Goal: Task Accomplishment & Management: Manage account settings

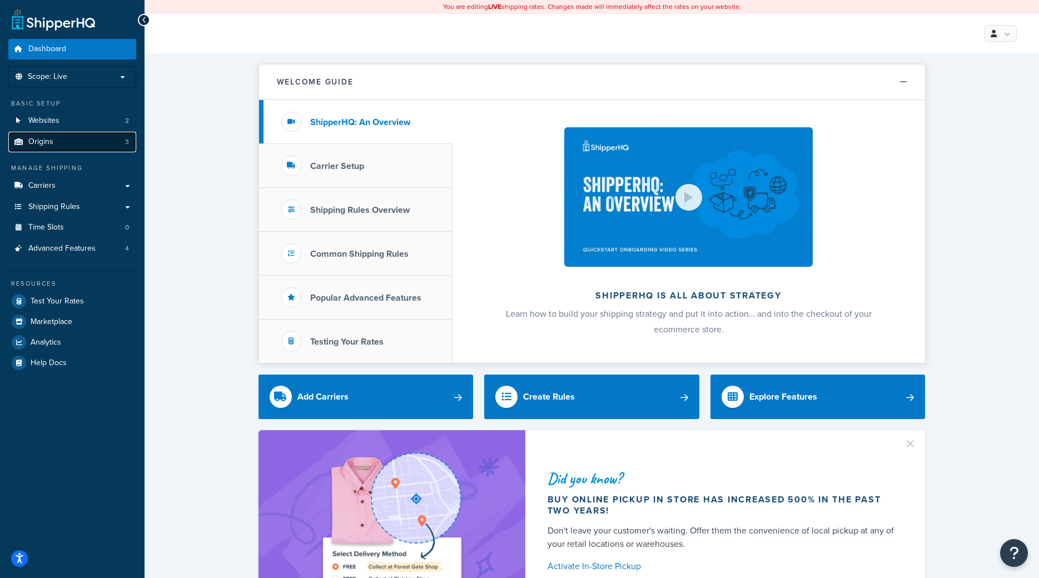
click at [43, 138] on span "Origins" at bounding box center [40, 141] width 25 height 9
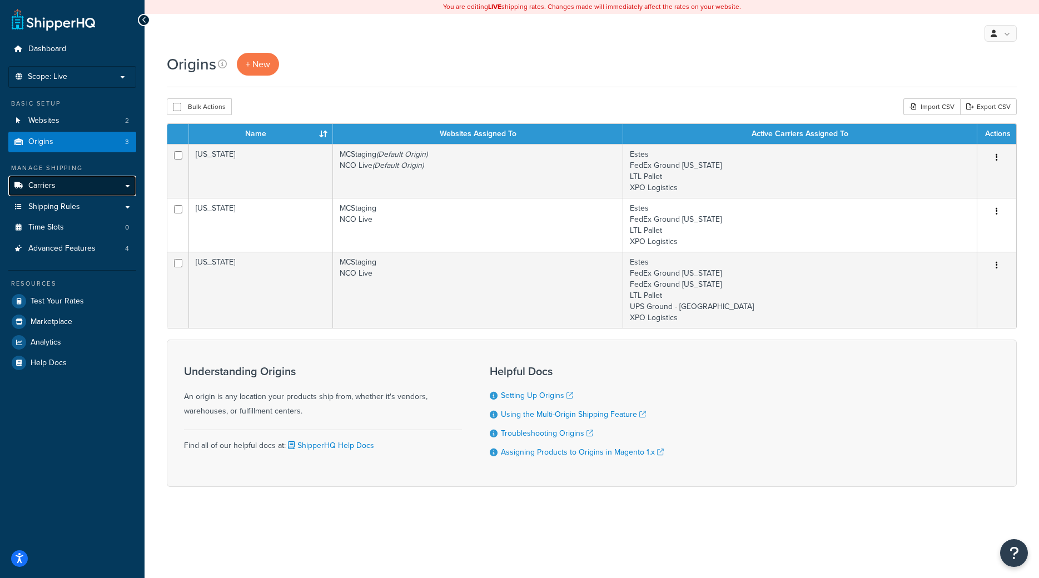
click at [55, 184] on link "Carriers" at bounding box center [72, 186] width 128 height 21
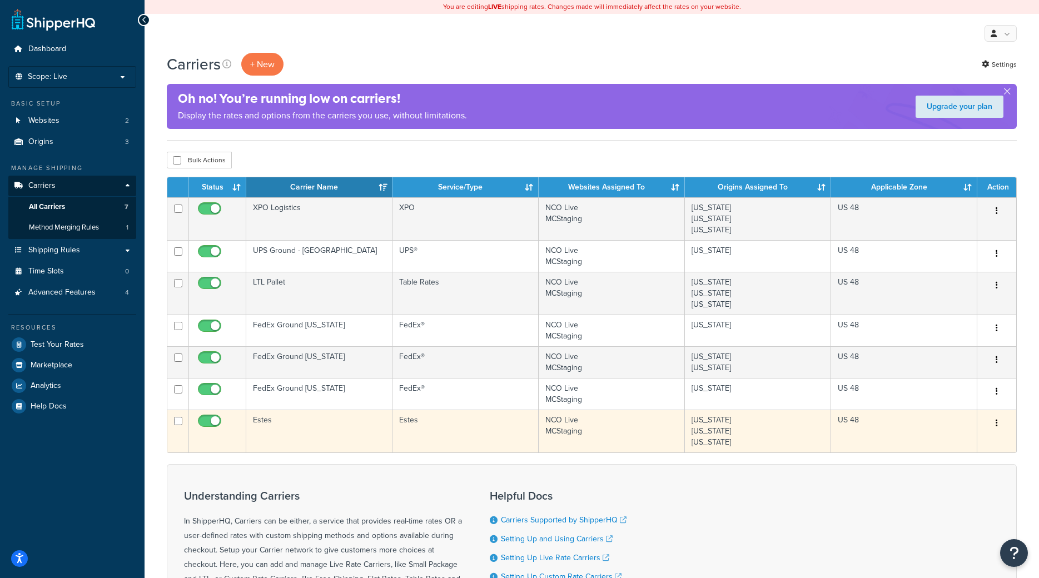
click at [321, 424] on td "Estes" at bounding box center [319, 431] width 146 height 43
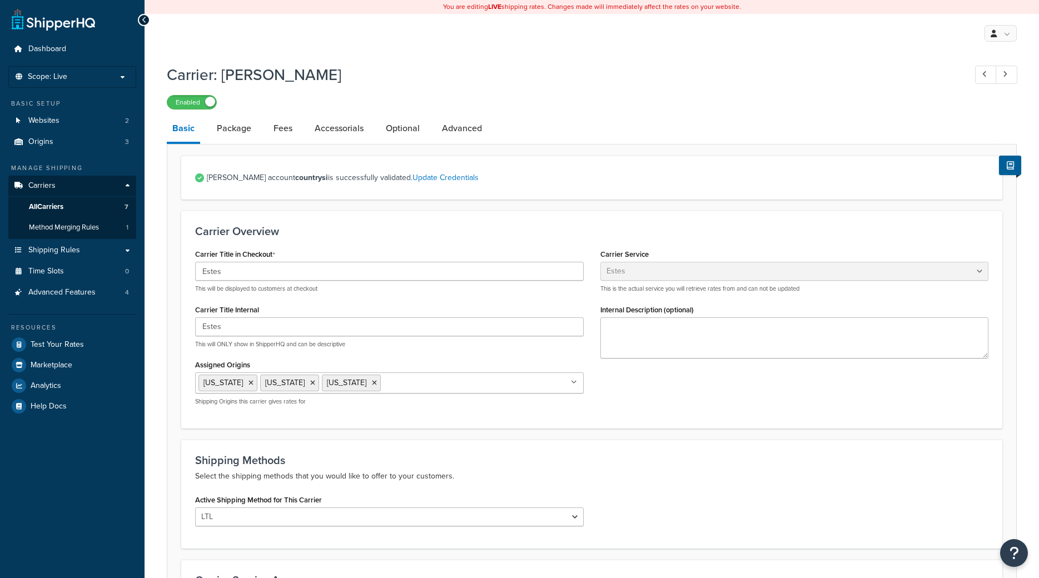
select select "estesFreight"
click at [244, 135] on link "Package" at bounding box center [234, 128] width 46 height 27
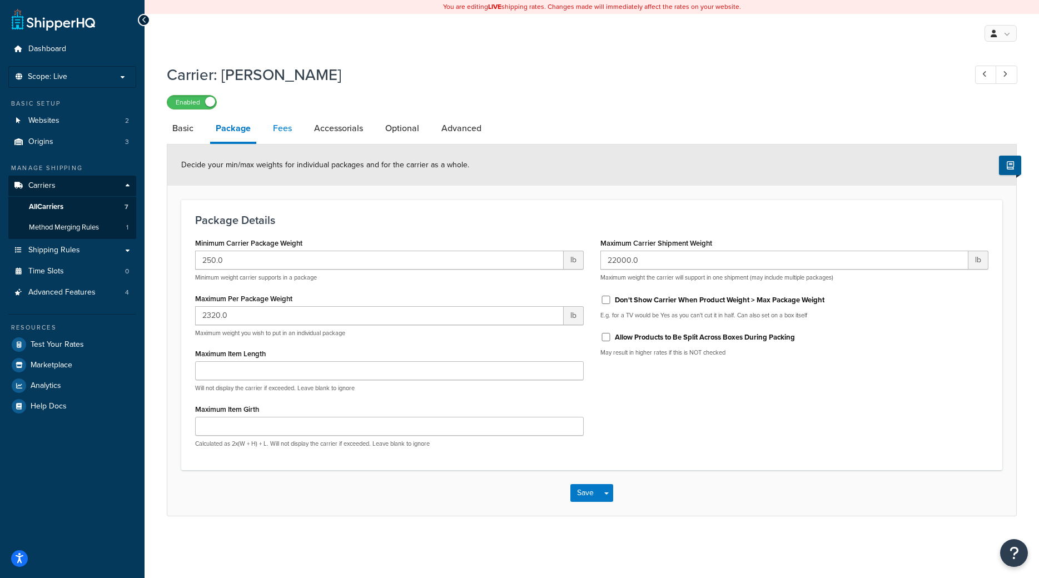
click at [272, 135] on link "Fees" at bounding box center [283, 128] width 30 height 27
select select "package"
select select "AFTER"
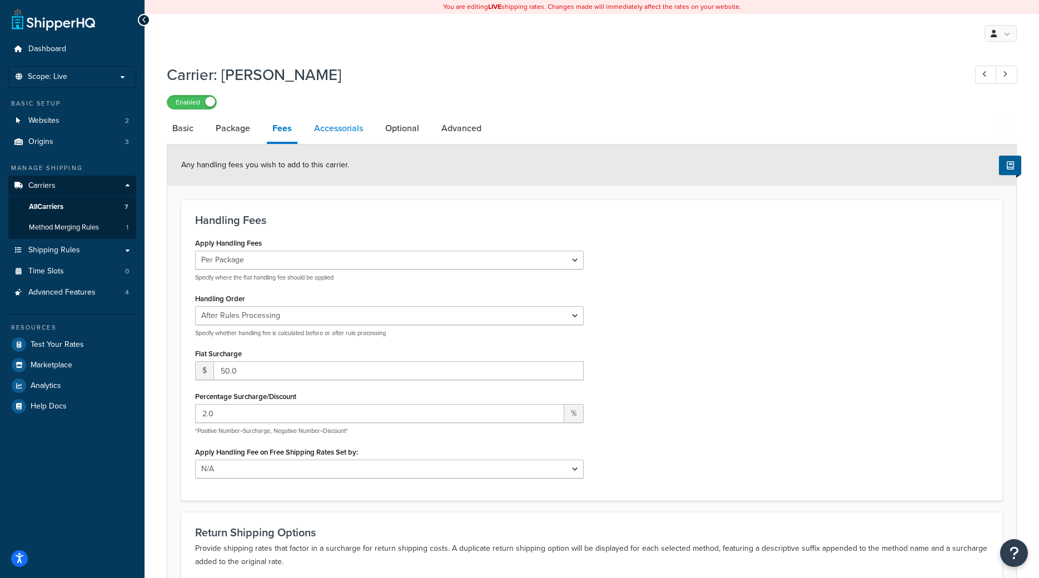
click at [328, 137] on link "Accessorials" at bounding box center [339, 128] width 60 height 27
select select "residential"
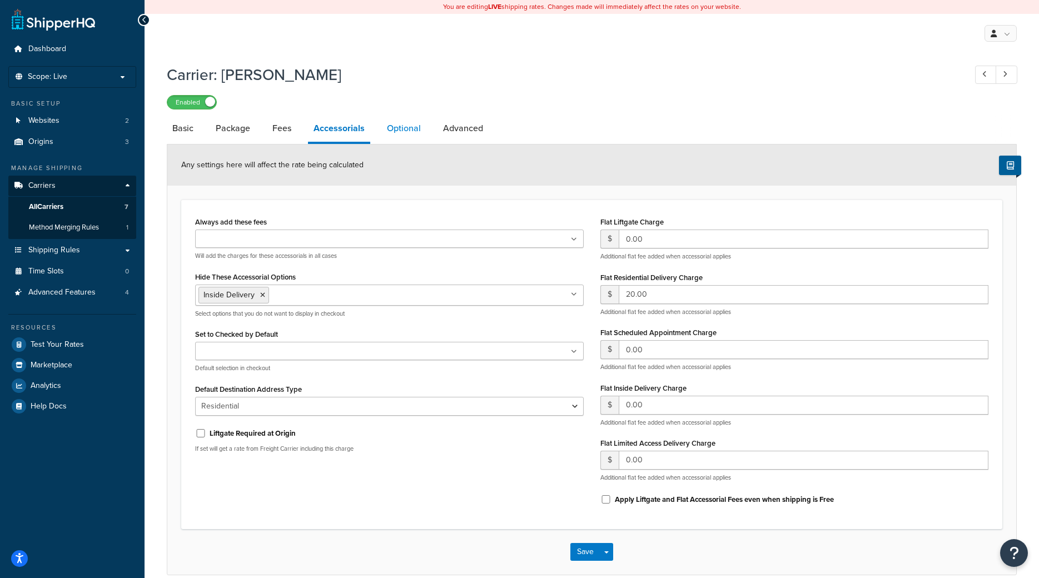
click at [422, 137] on link "Optional" at bounding box center [404, 128] width 45 height 27
select select "55"
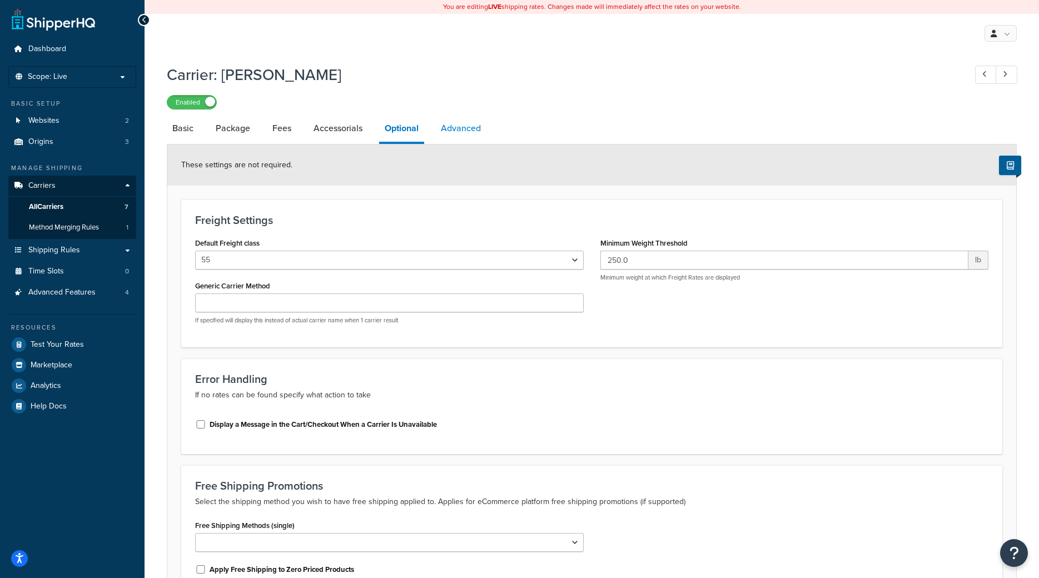
click at [462, 136] on link "Advanced" at bounding box center [460, 128] width 51 height 27
select select "false"
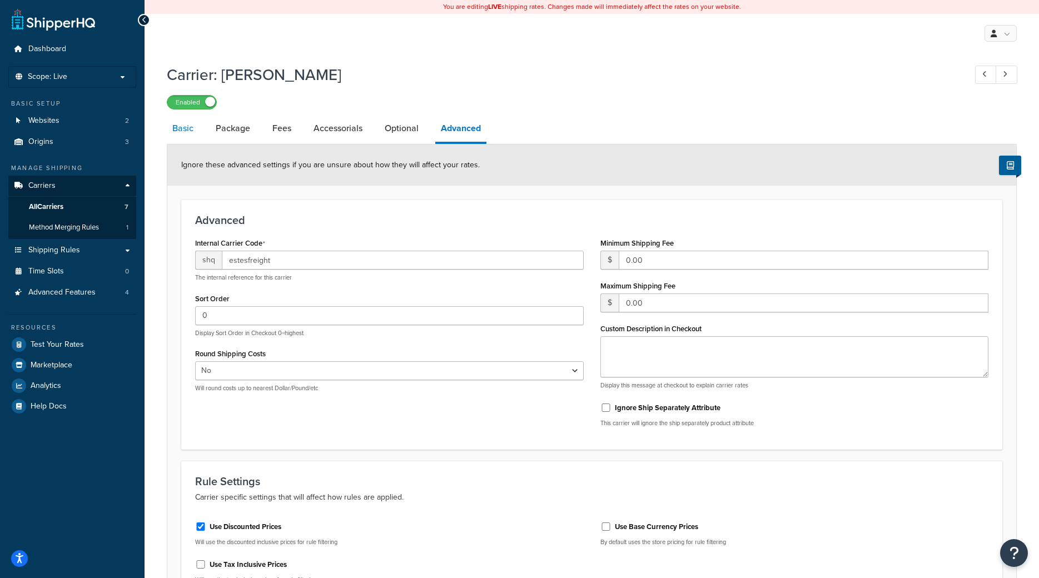
click at [181, 126] on link "Basic" at bounding box center [183, 128] width 32 height 27
select select "estesFreight"
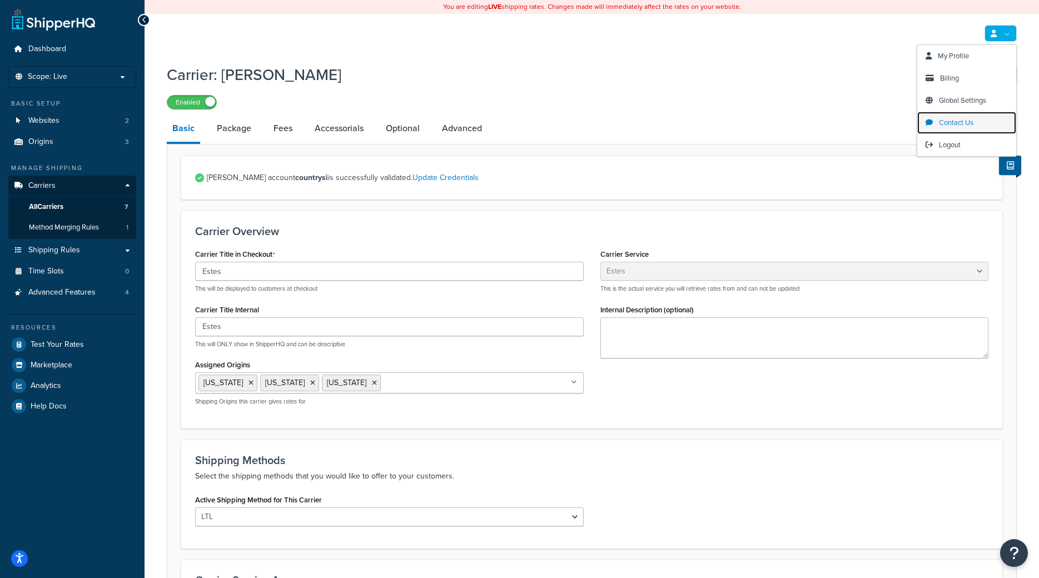
click at [964, 119] on span "Contact Us" at bounding box center [956, 122] width 34 height 11
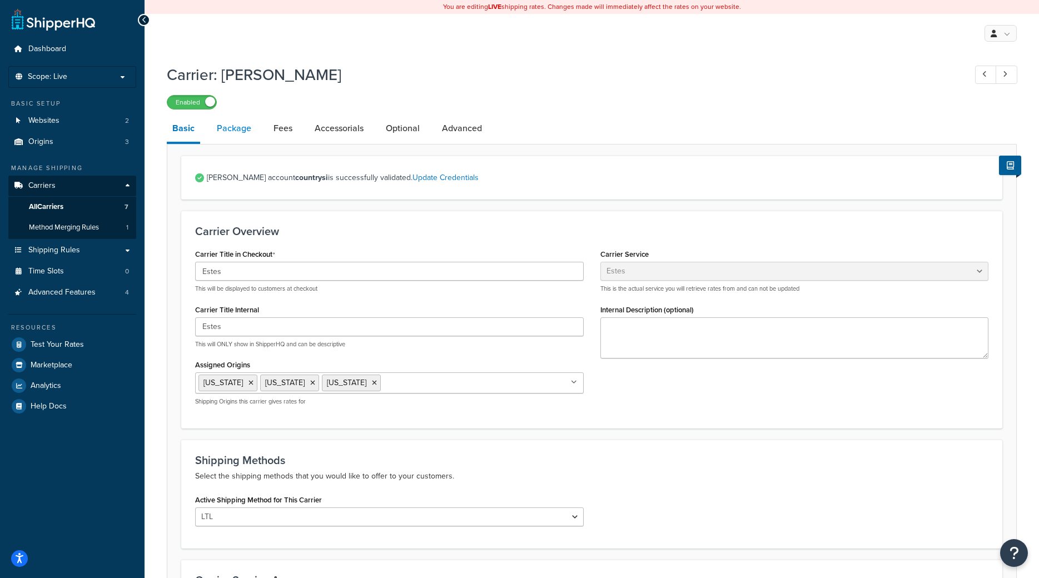
click at [232, 132] on link "Package" at bounding box center [234, 128] width 46 height 27
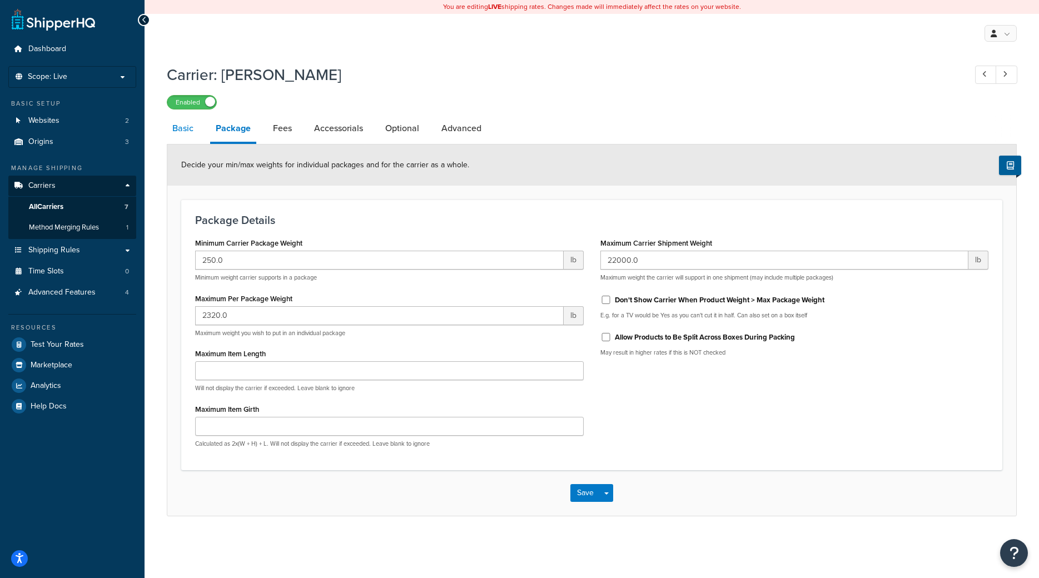
click at [183, 128] on link "Basic" at bounding box center [183, 128] width 32 height 27
select select "estesFreight"
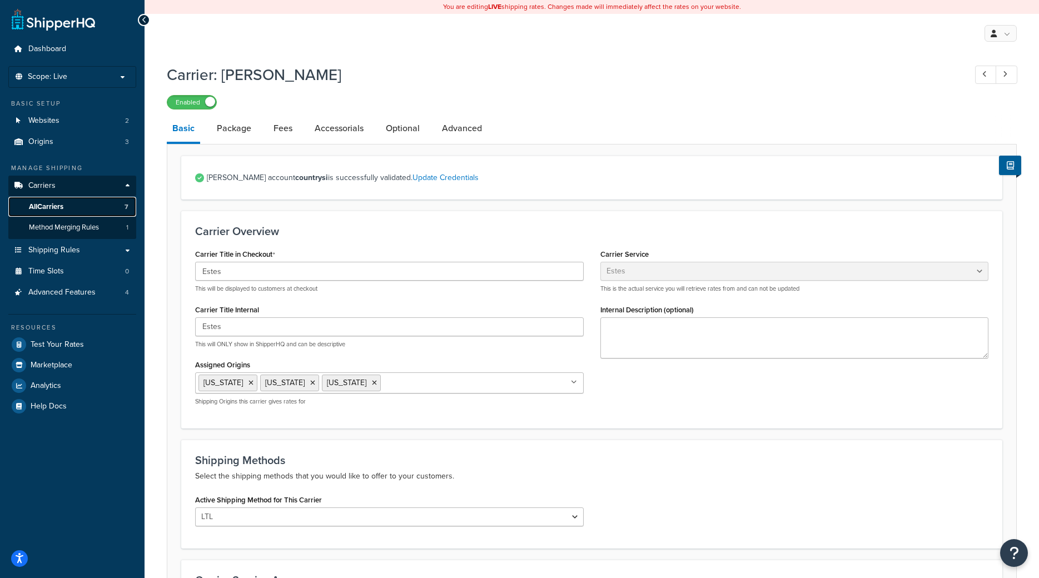
click at [39, 205] on span "All Carriers" at bounding box center [46, 206] width 34 height 9
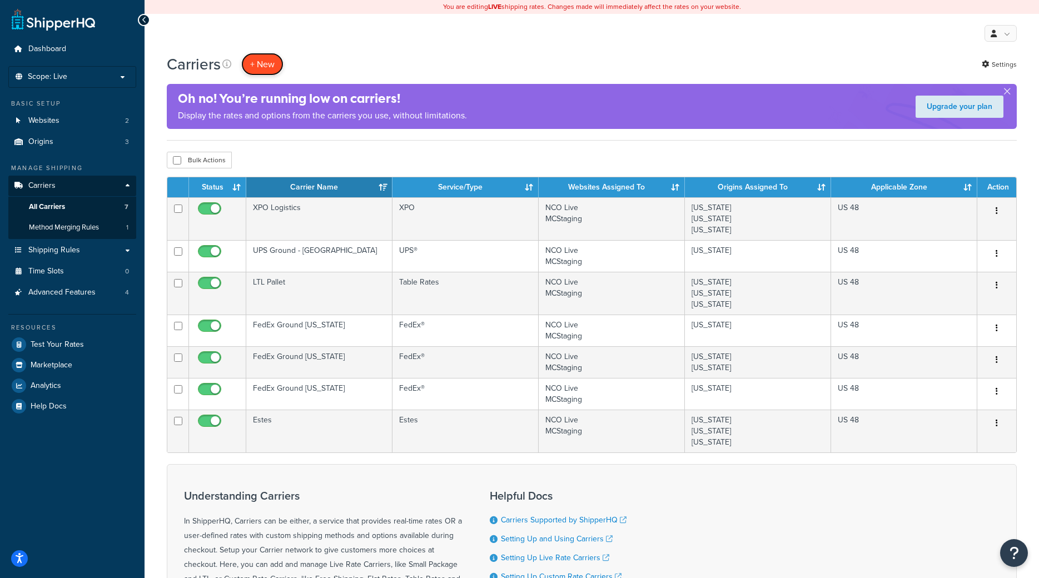
click at [271, 66] on button "+ New" at bounding box center [262, 64] width 42 height 23
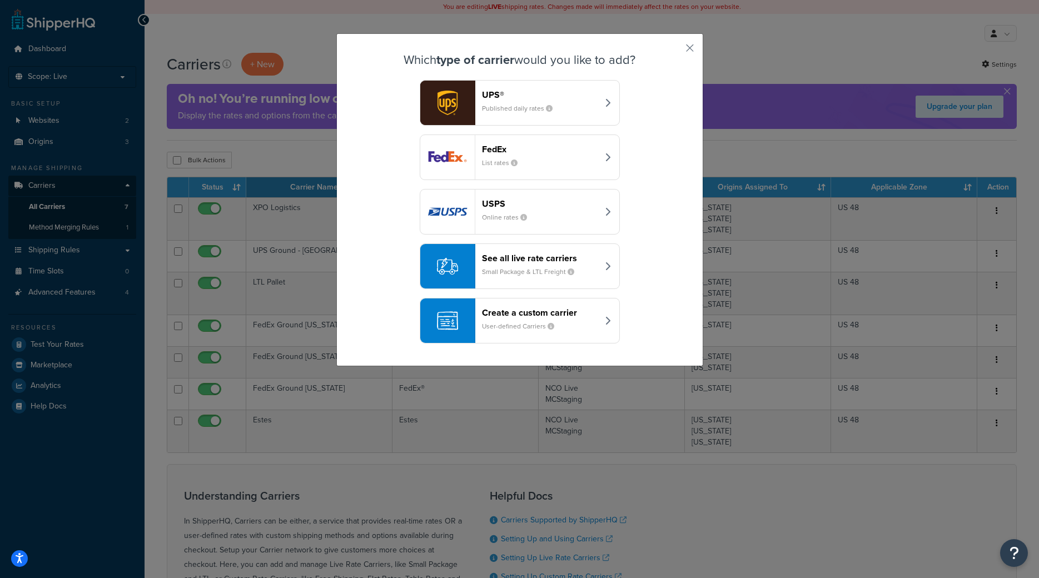
click at [529, 283] on button "See all live rate carriers Small Package & LTL Freight" at bounding box center [520, 267] width 200 height 46
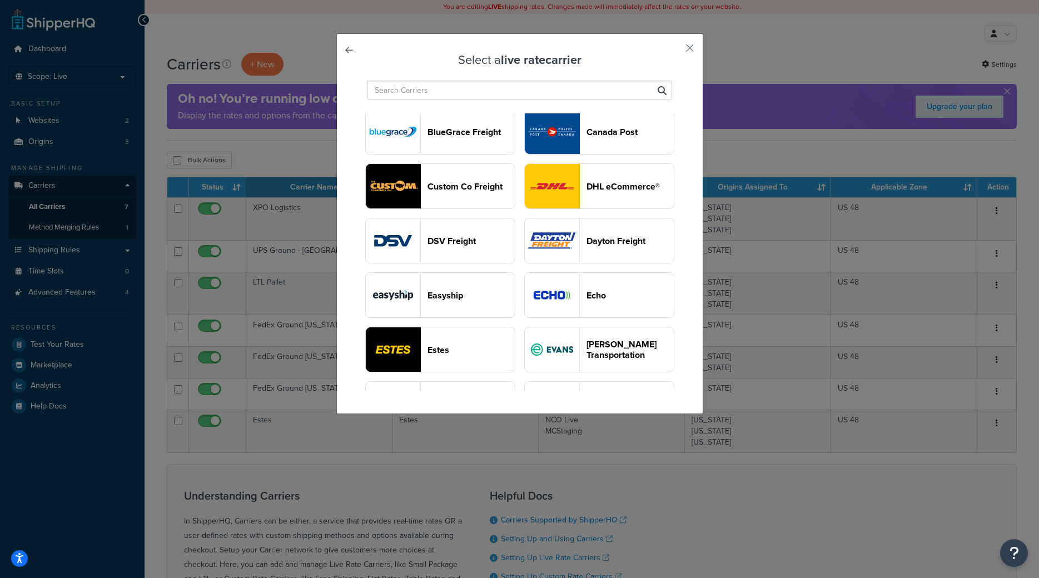
scroll to position [514, 0]
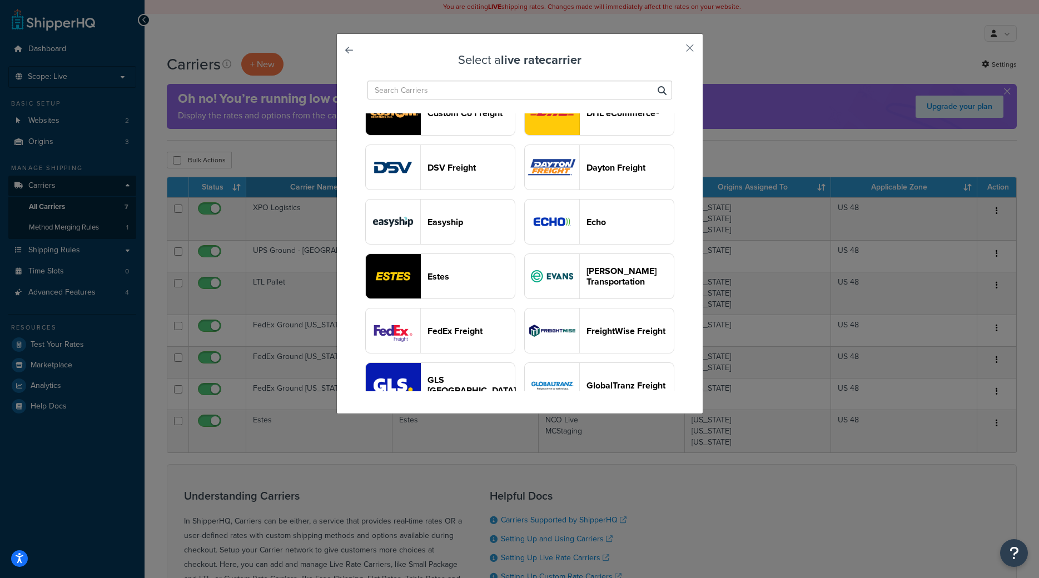
click at [464, 281] on header "Estes" at bounding box center [471, 276] width 87 height 11
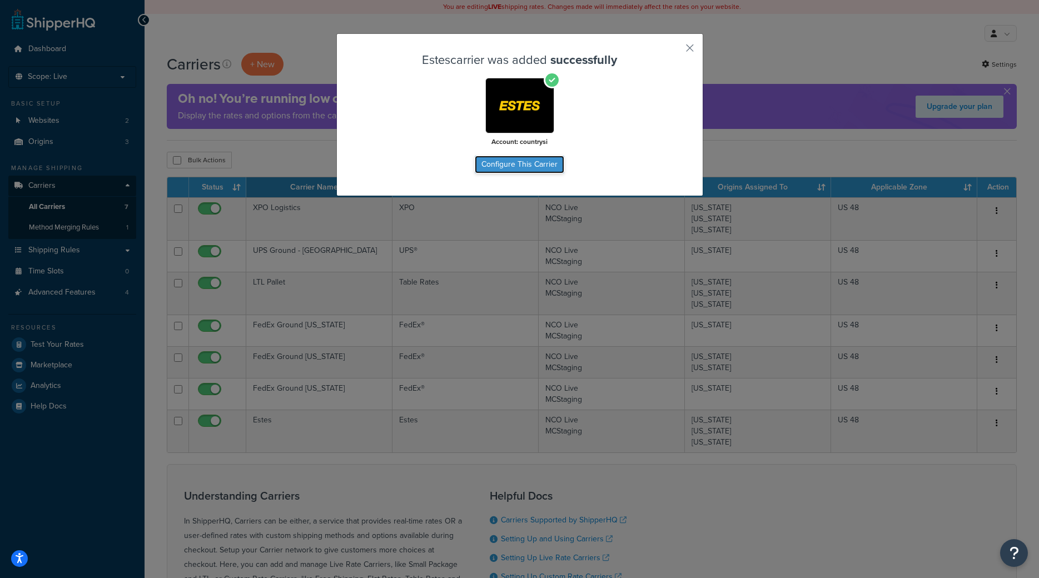
click at [523, 164] on button "Configure This Carrier" at bounding box center [520, 165] width 90 height 18
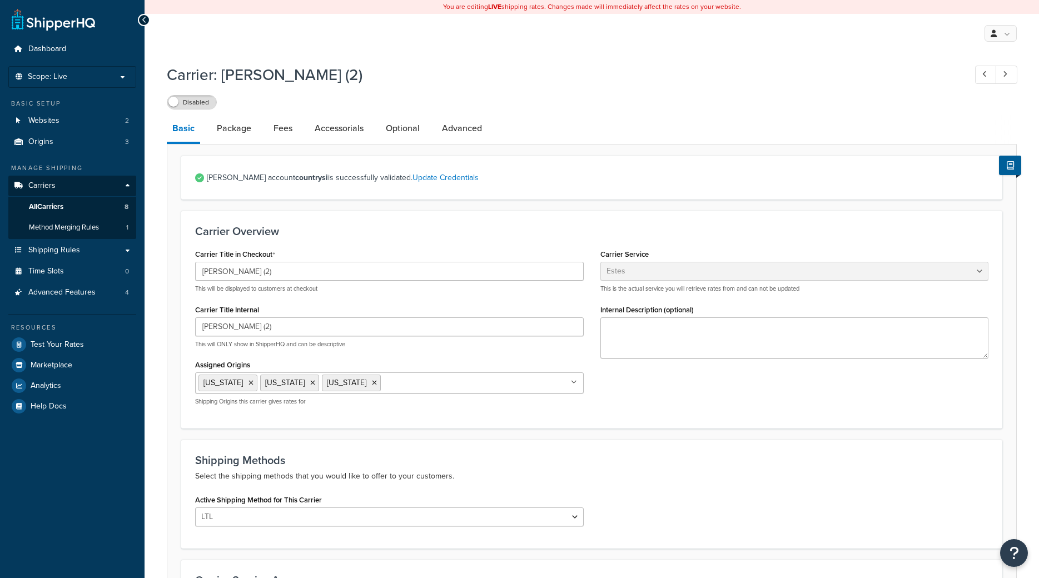
select select "estesFreight"
click at [249, 387] on icon at bounding box center [251, 383] width 5 height 7
click at [295, 269] on input "Estes (2)" at bounding box center [389, 271] width 389 height 19
type input "Estes TX/NV"
click at [661, 283] on div "Table Rates Flat Rate Free Shipping In-Store Pickup Same Day Delivery Customer …" at bounding box center [795, 277] width 389 height 31
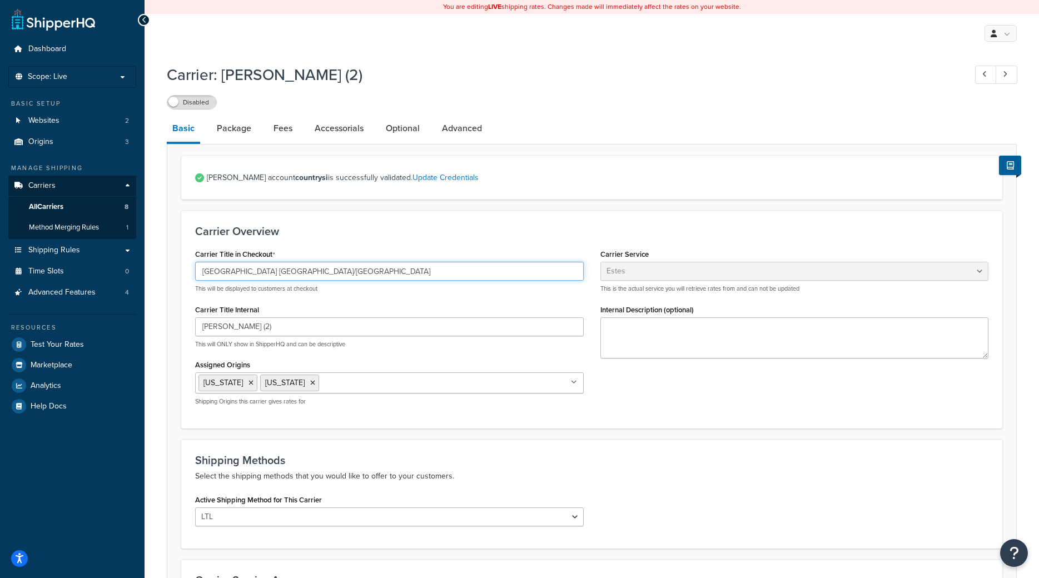
drag, startPoint x: 258, startPoint y: 274, endPoint x: 175, endPoint y: 266, distance: 83.3
click at [195, 266] on input "Estes TX/NV" at bounding box center [389, 271] width 389 height 19
drag, startPoint x: 246, startPoint y: 330, endPoint x: 150, endPoint y: 336, distance: 95.9
click at [195, 335] on input "Estes (2)" at bounding box center [389, 327] width 389 height 19
paste input "TX/NV"
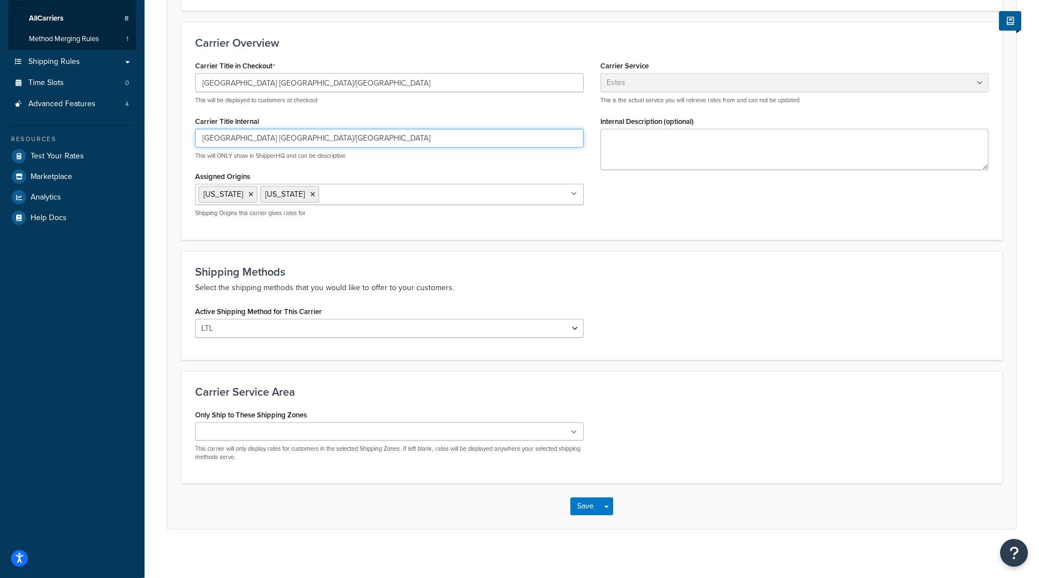
scroll to position [197, 0]
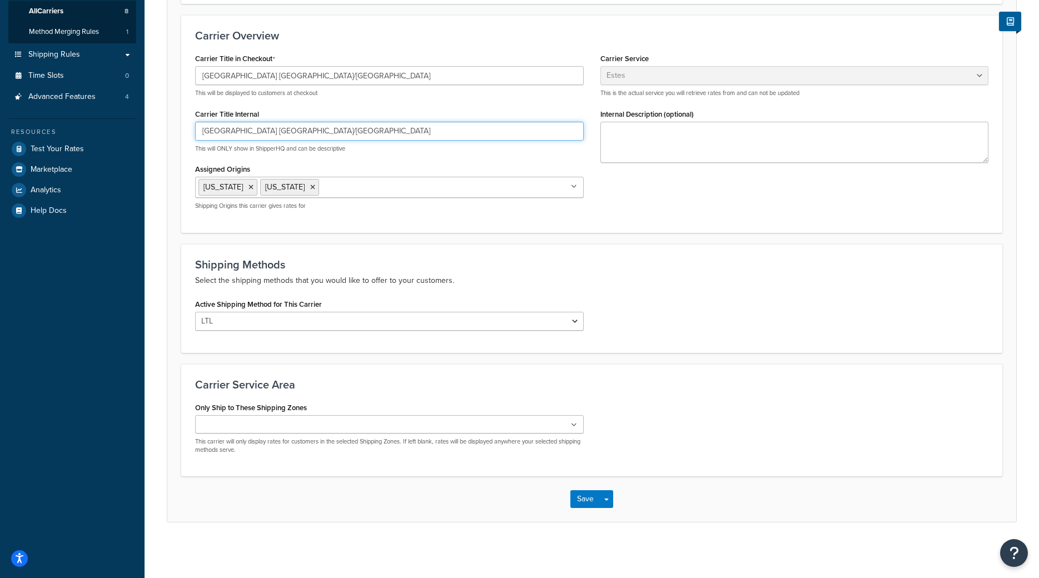
type input "Estes TX/NV"
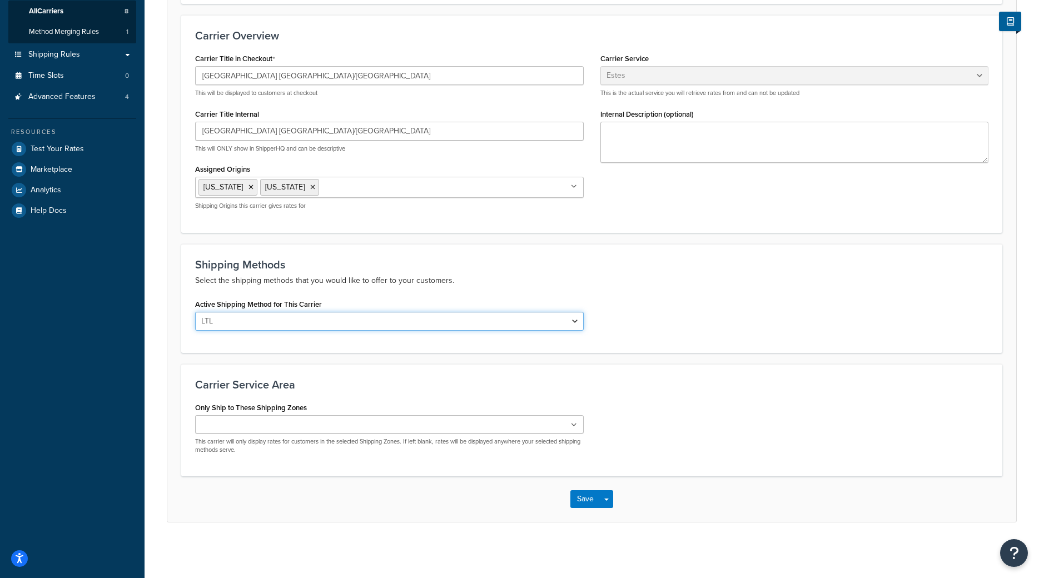
click at [195, 312] on select "LTL" at bounding box center [389, 321] width 389 height 19
click at [578, 323] on select "LTL" at bounding box center [389, 321] width 389 height 19
click at [573, 423] on icon at bounding box center [574, 425] width 6 height 7
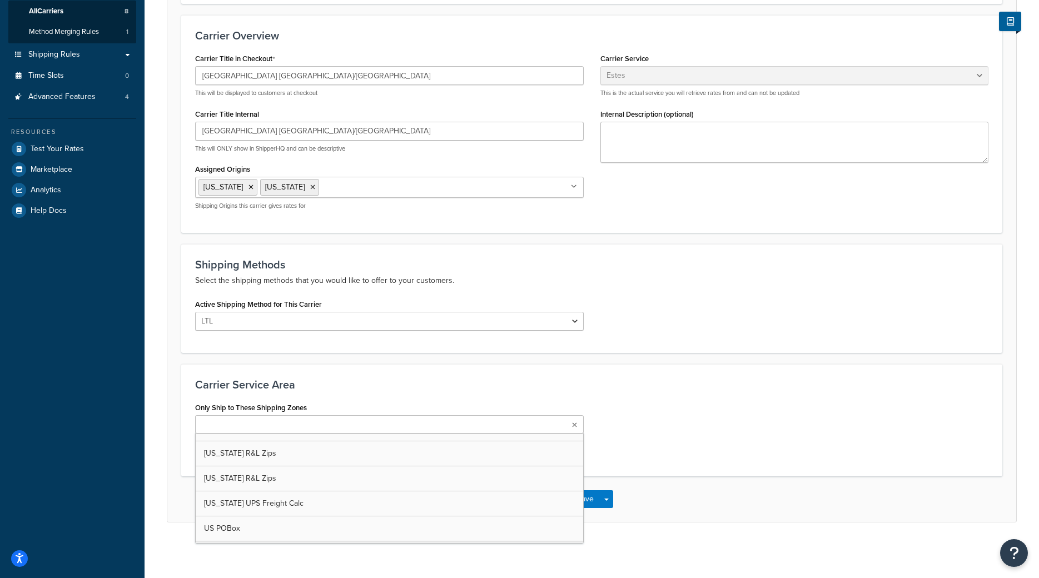
scroll to position [1691, 0]
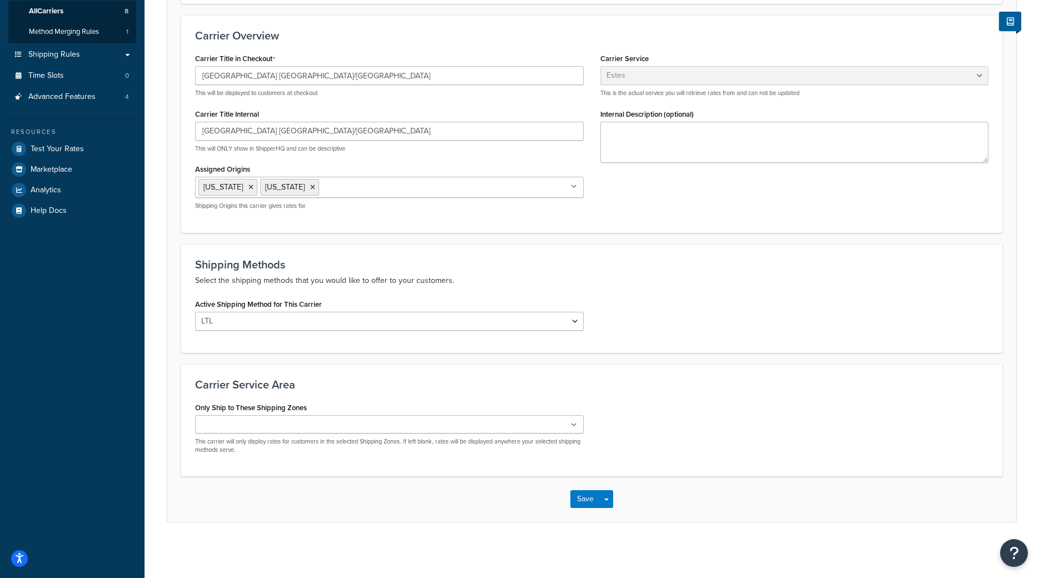
click at [439, 373] on div "Carrier Service Area Only Ship to These Shipping Zones Virginia UPS Freight Cal…" at bounding box center [591, 420] width 821 height 113
click at [578, 501] on button "Save" at bounding box center [586, 500] width 30 height 18
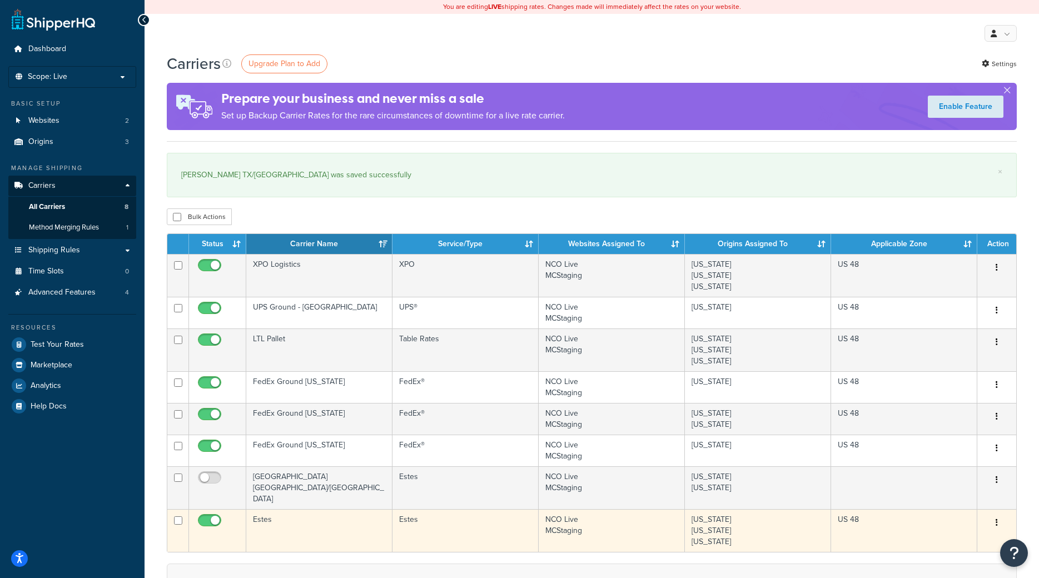
click at [321, 521] on td "Estes" at bounding box center [319, 530] width 146 height 43
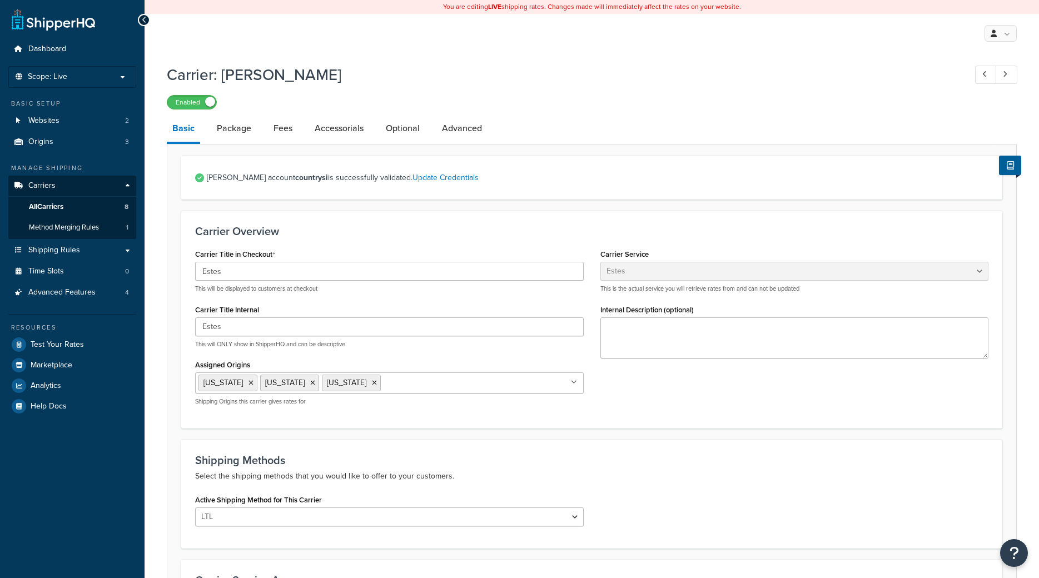
select select "estesFreight"
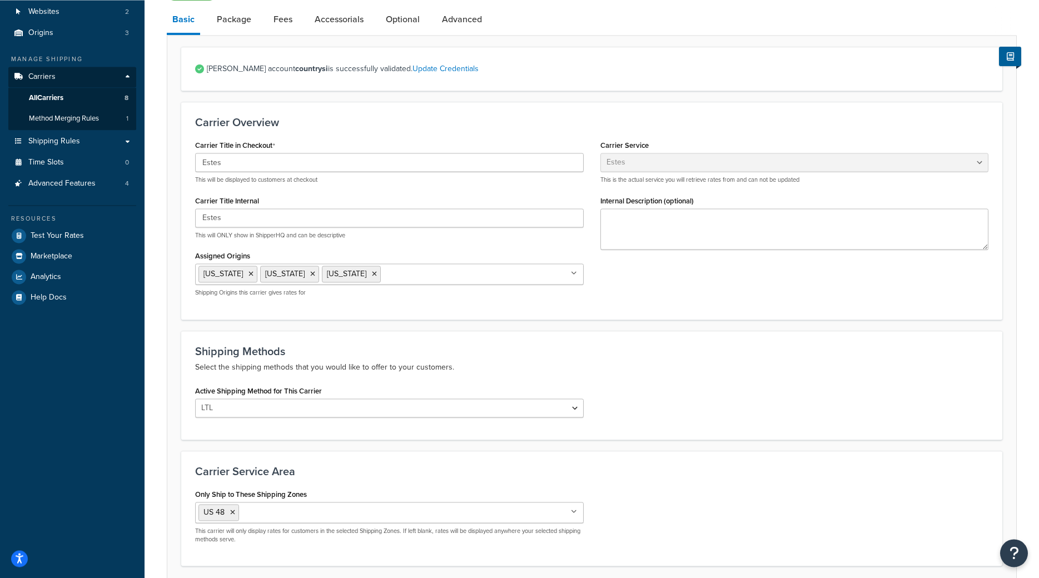
scroll to position [29, 0]
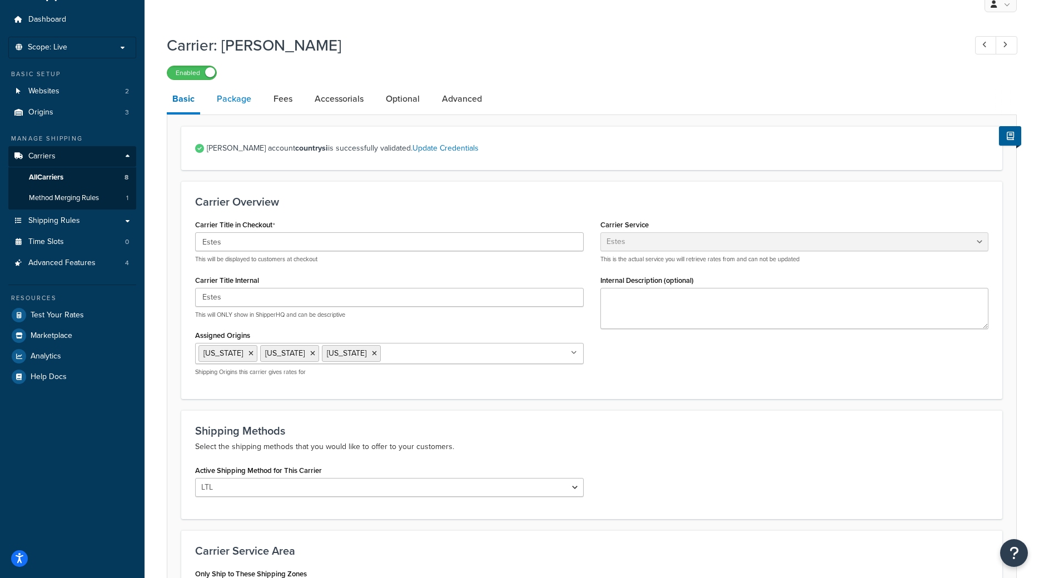
click at [243, 95] on link "Package" at bounding box center [234, 99] width 46 height 27
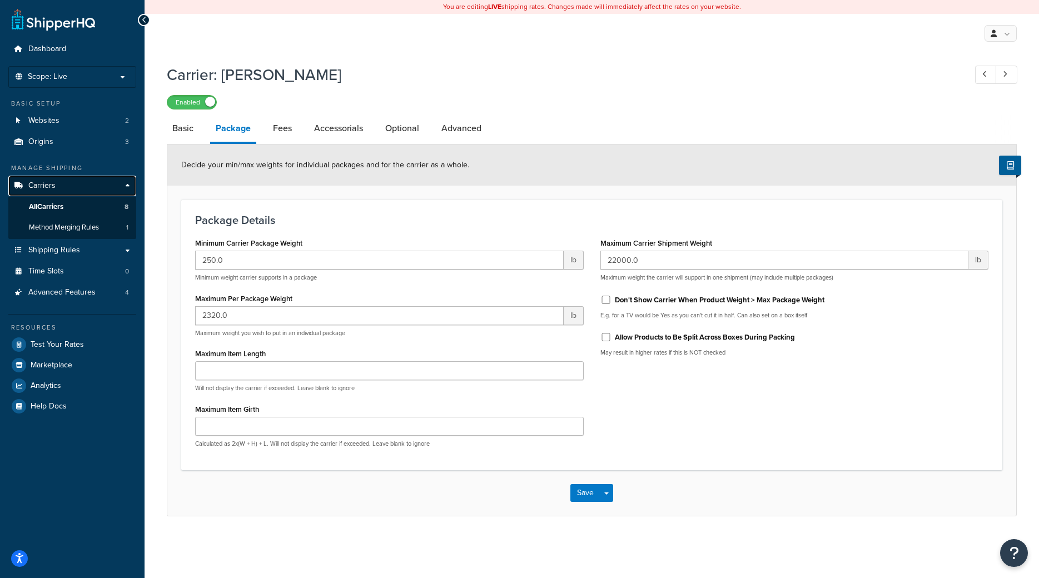
click at [44, 186] on span "Carriers" at bounding box center [41, 185] width 27 height 9
click at [47, 200] on link "All Carriers 8" at bounding box center [72, 207] width 128 height 21
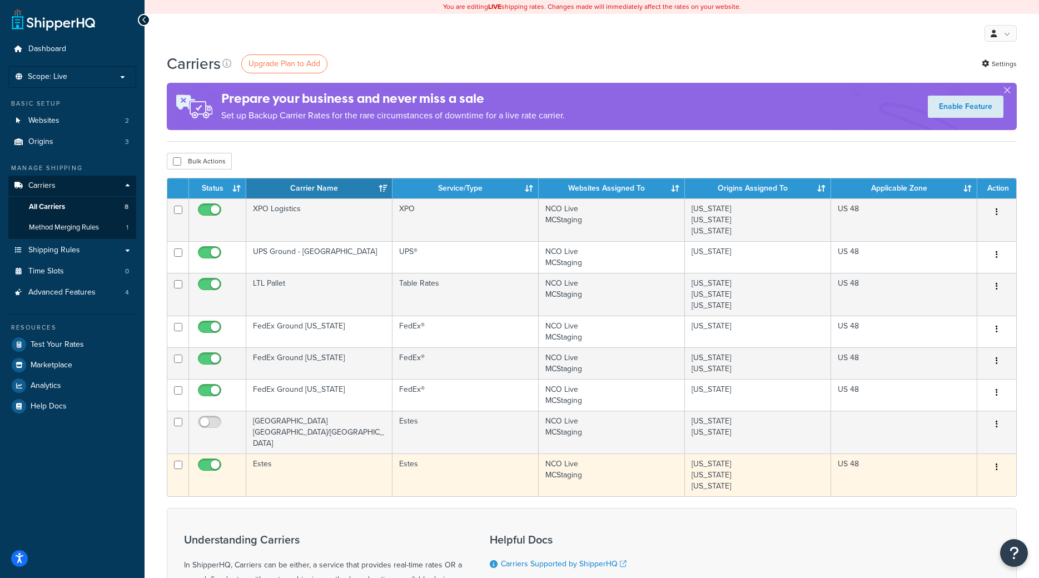
click at [265, 454] on td "Estes" at bounding box center [319, 475] width 146 height 43
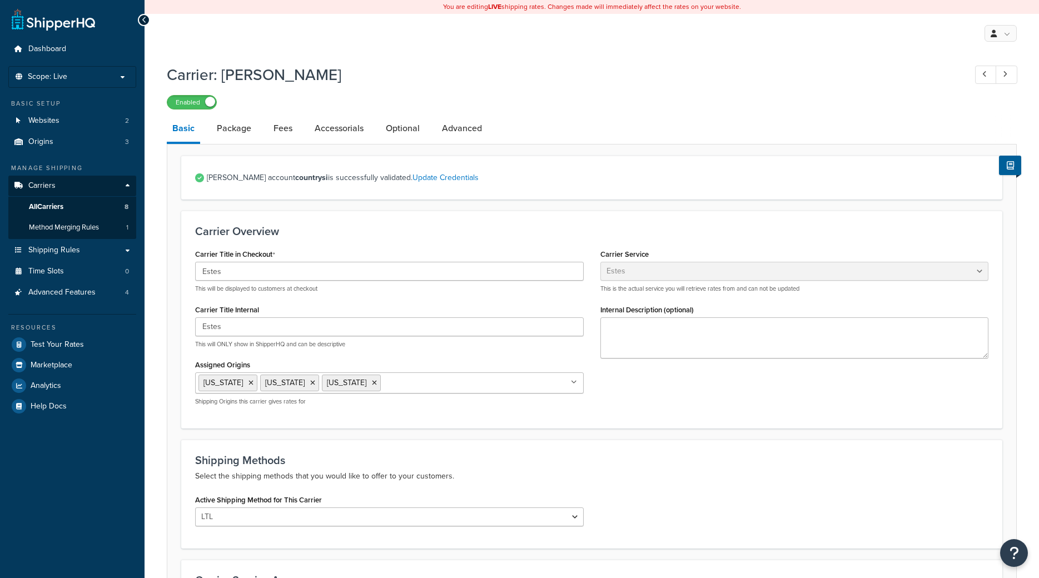
select select "estesFreight"
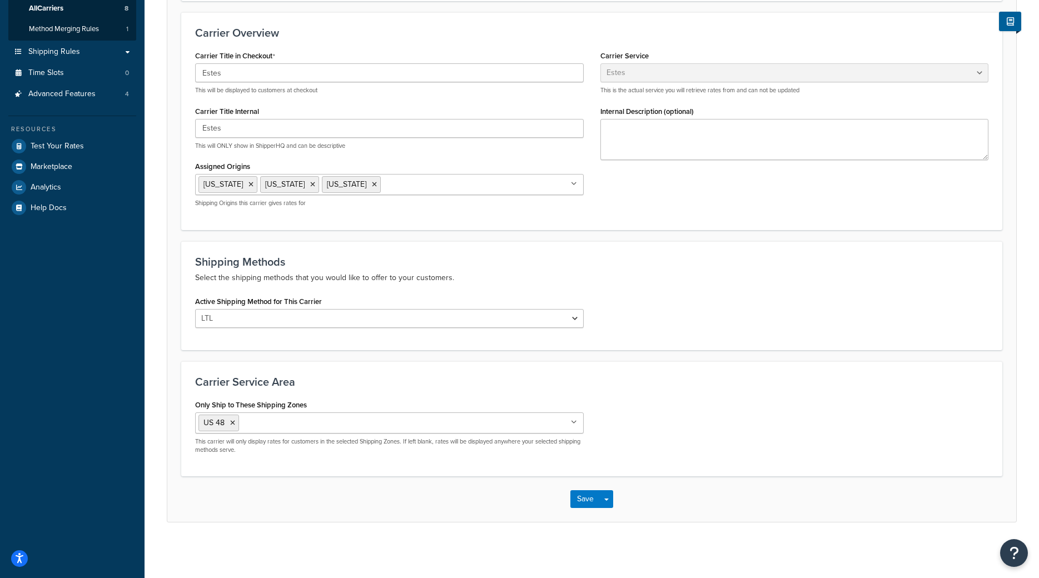
scroll to position [86, 0]
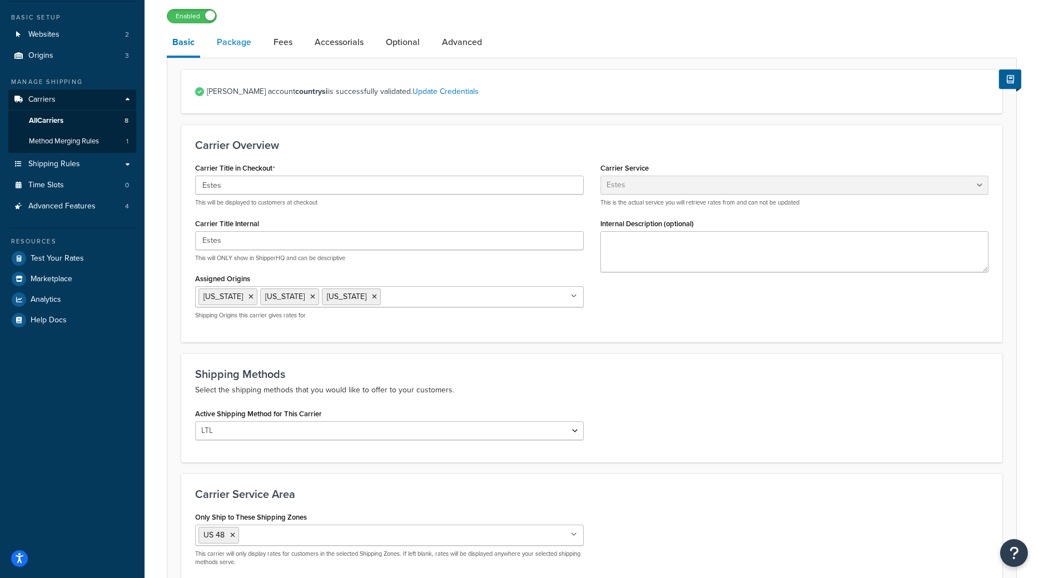
click at [226, 48] on link "Package" at bounding box center [234, 42] width 46 height 27
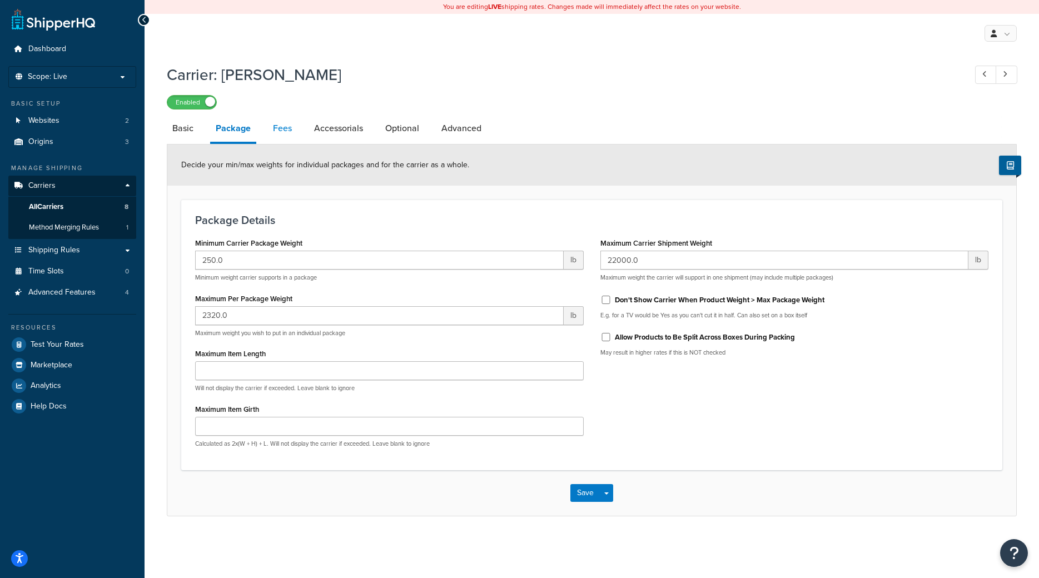
click at [288, 127] on link "Fees" at bounding box center [283, 128] width 30 height 27
select select "package"
select select "AFTER"
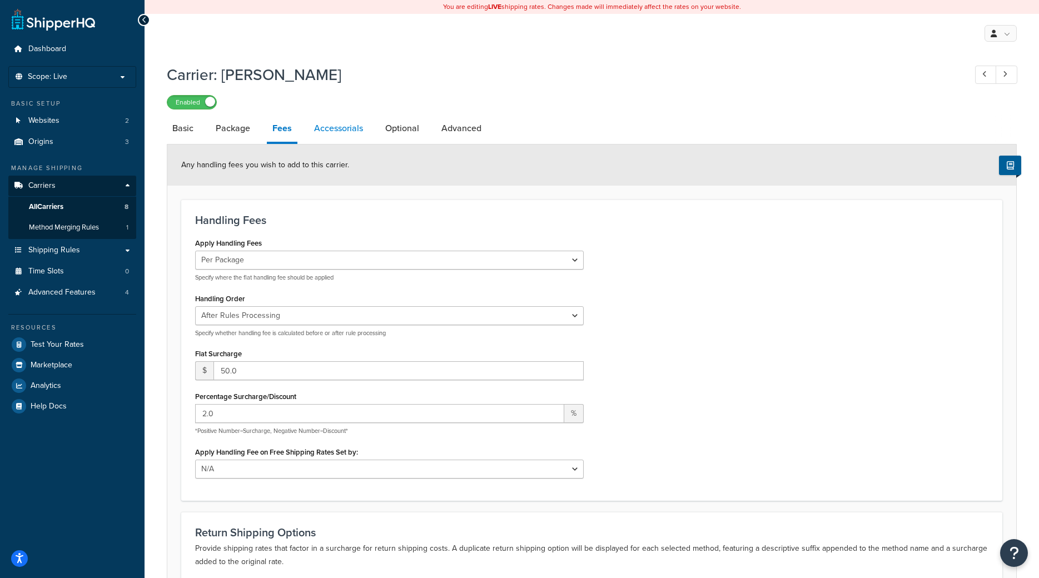
click at [343, 132] on link "Accessorials" at bounding box center [339, 128] width 60 height 27
select select "residential"
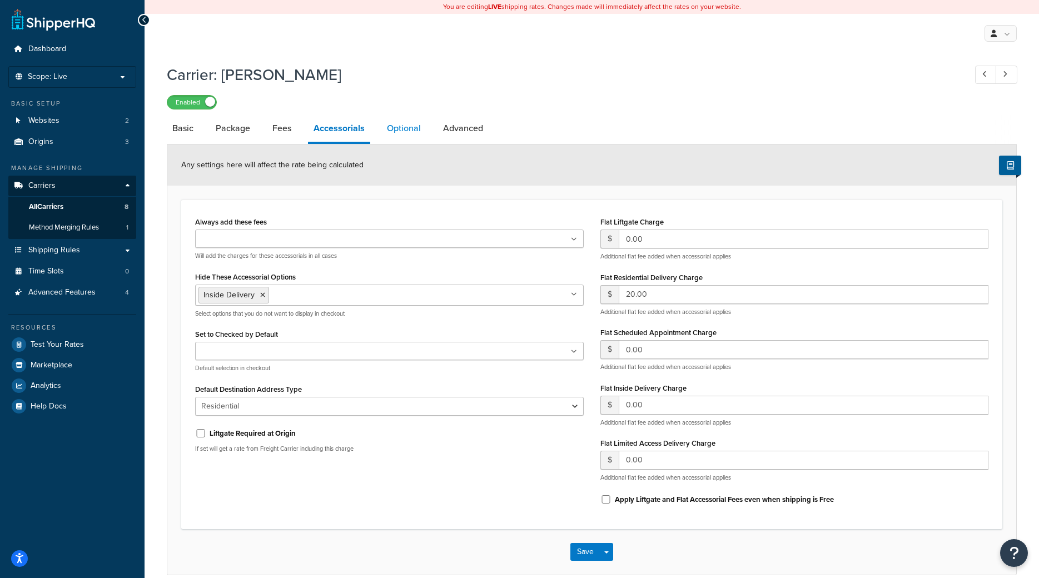
click at [399, 136] on link "Optional" at bounding box center [404, 128] width 45 height 27
select select "55"
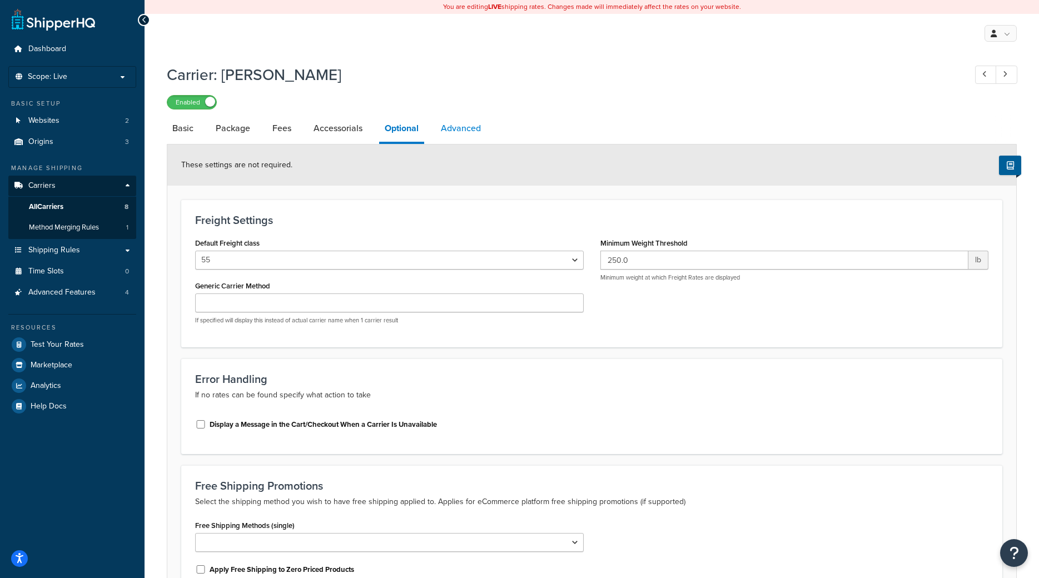
click at [473, 134] on link "Advanced" at bounding box center [460, 128] width 51 height 27
select select "false"
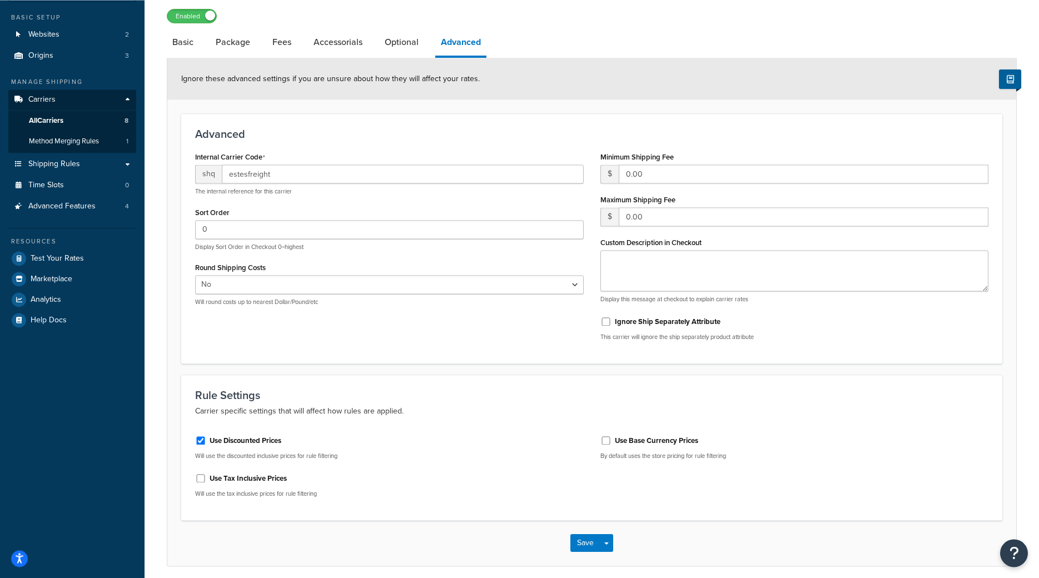
scroll to position [57, 0]
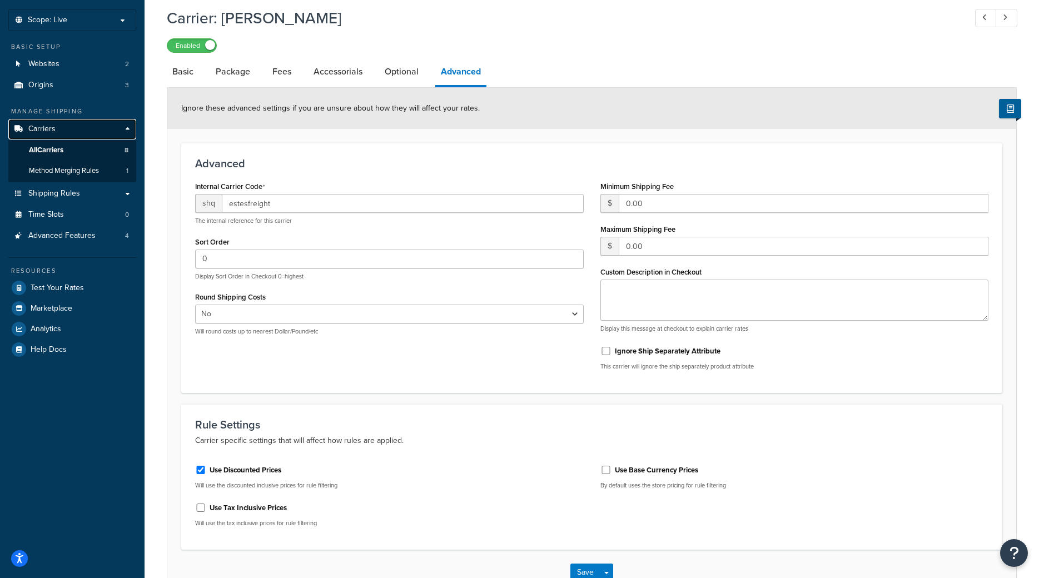
click at [53, 129] on span "Carriers" at bounding box center [41, 129] width 27 height 9
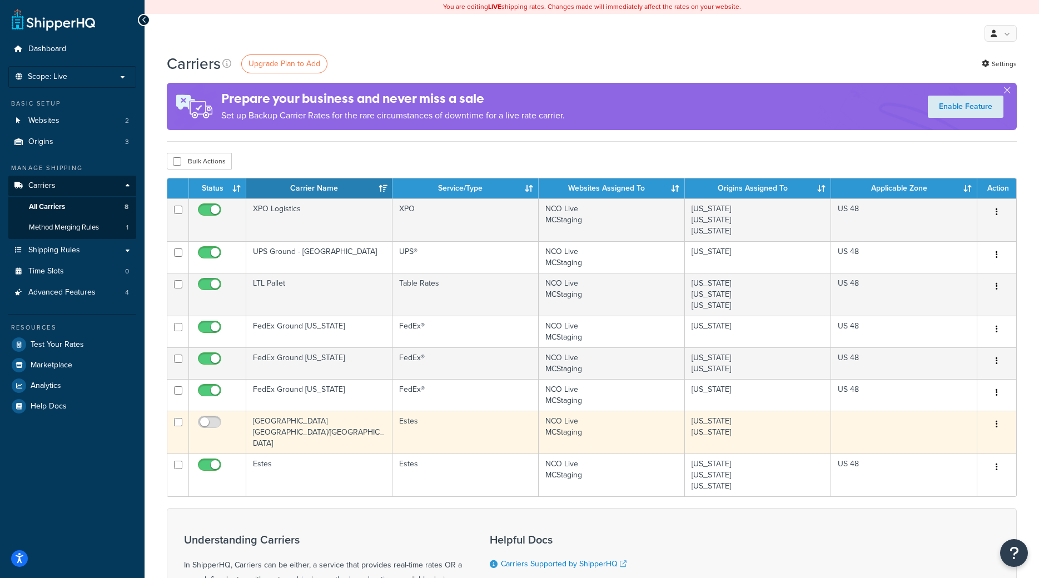
click at [288, 417] on td "[GEOGRAPHIC_DATA] [GEOGRAPHIC_DATA]/[GEOGRAPHIC_DATA]" at bounding box center [319, 432] width 146 height 43
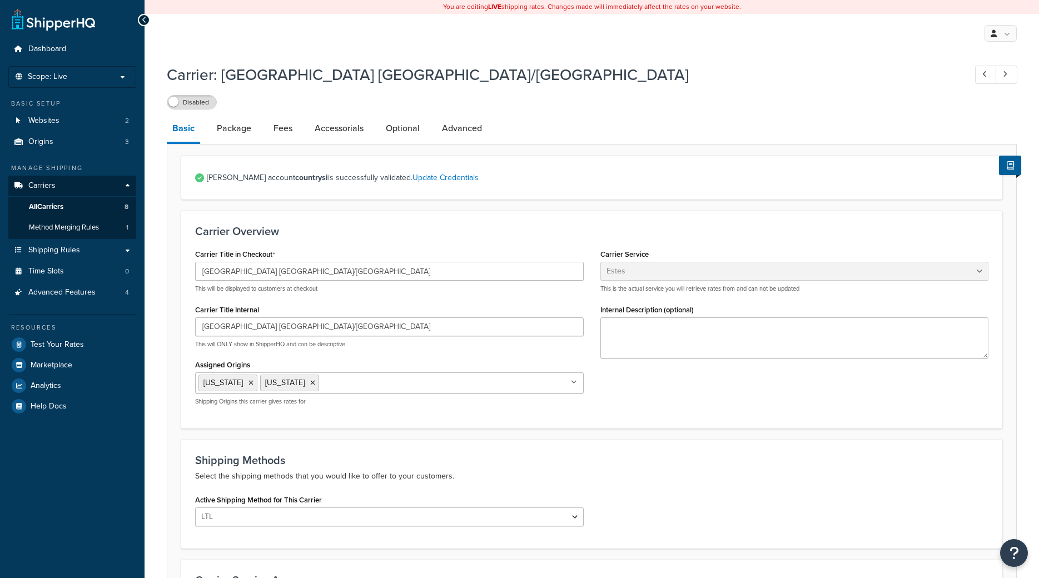
select select "estesFreight"
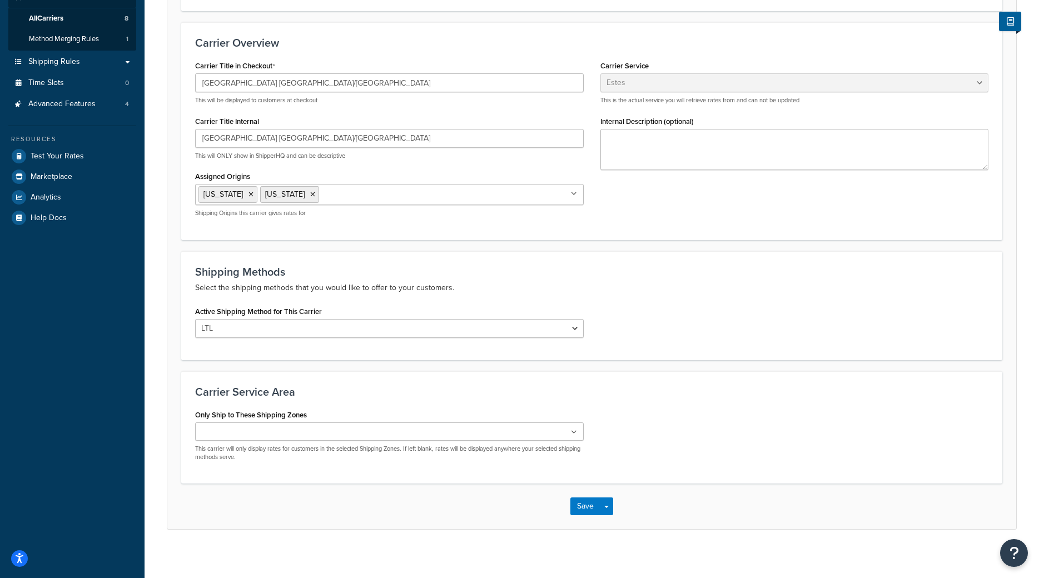
scroll to position [197, 0]
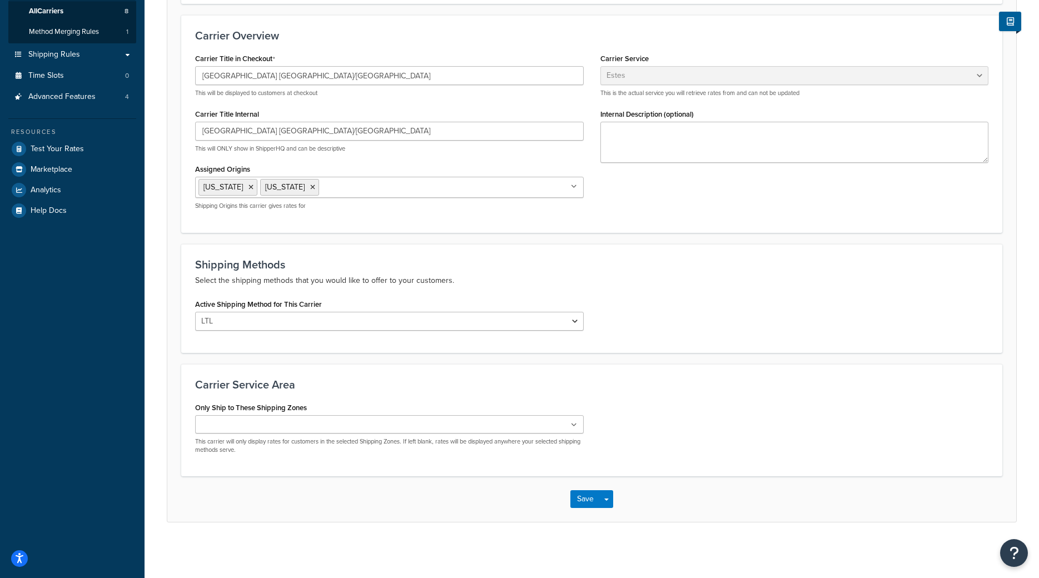
click at [338, 423] on ul at bounding box center [389, 424] width 389 height 18
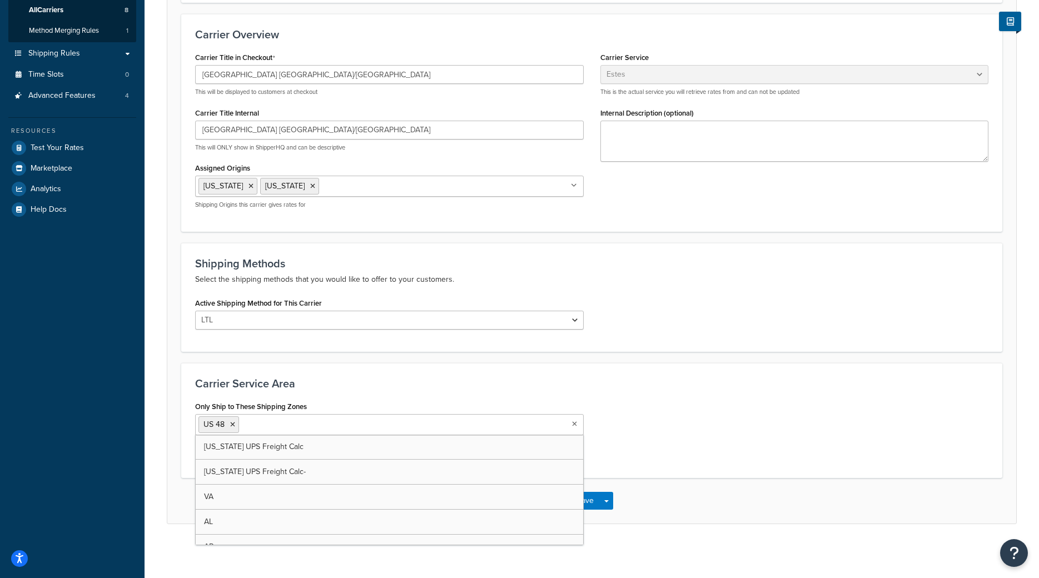
click at [358, 394] on div "Carrier Service Area Only Ship to These Shipping Zones [GEOGRAPHIC_DATA] 48 [US…" at bounding box center [591, 421] width 821 height 116
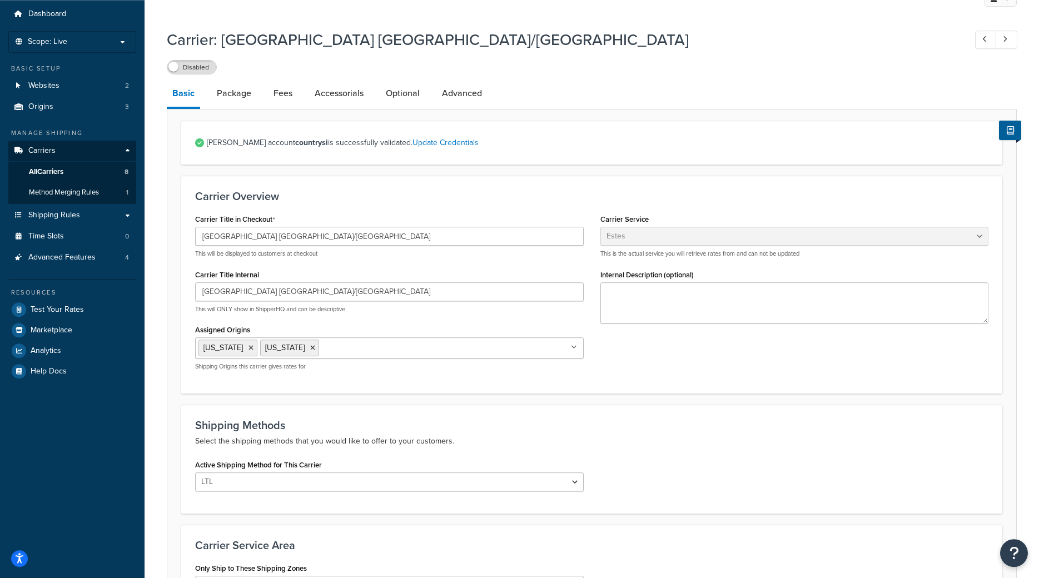
scroll to position [27, 0]
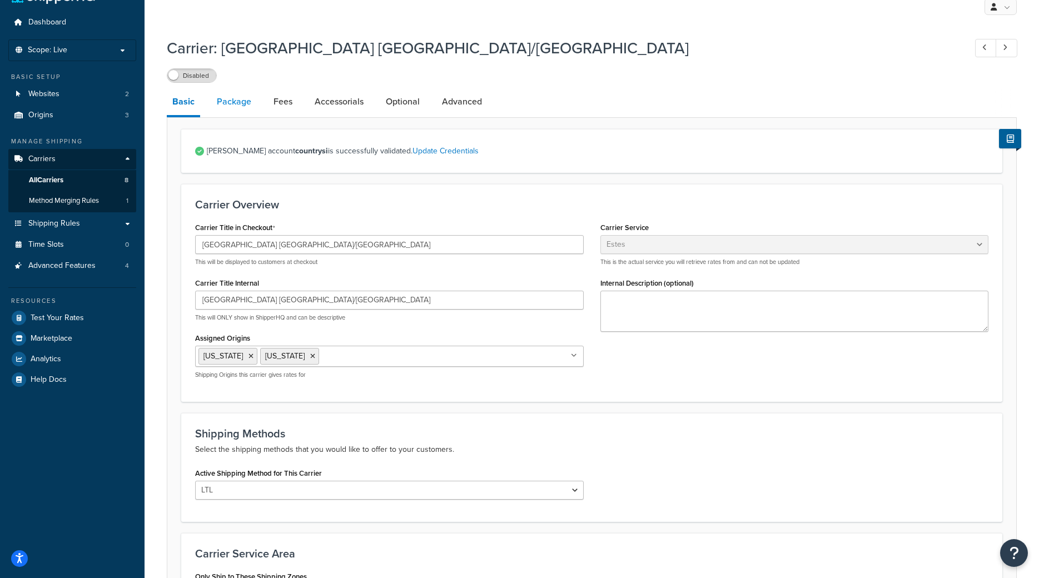
click at [239, 100] on link "Package" at bounding box center [234, 101] width 46 height 27
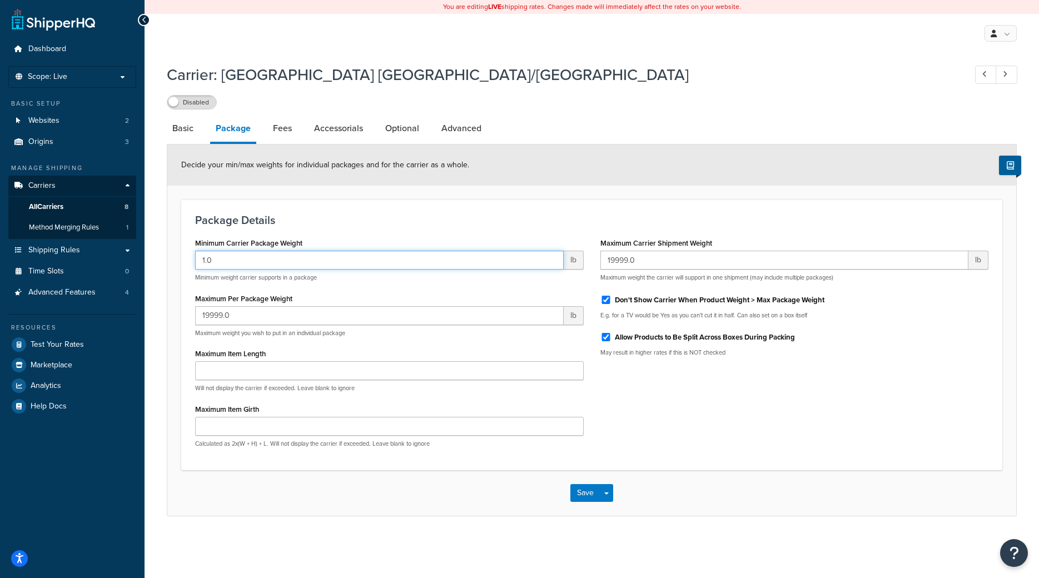
drag, startPoint x: 222, startPoint y: 268, endPoint x: 161, endPoint y: 258, distance: 61.4
click at [195, 258] on input "1.0" at bounding box center [379, 260] width 369 height 19
type input "250"
click button "Save" at bounding box center [586, 493] width 30 height 18
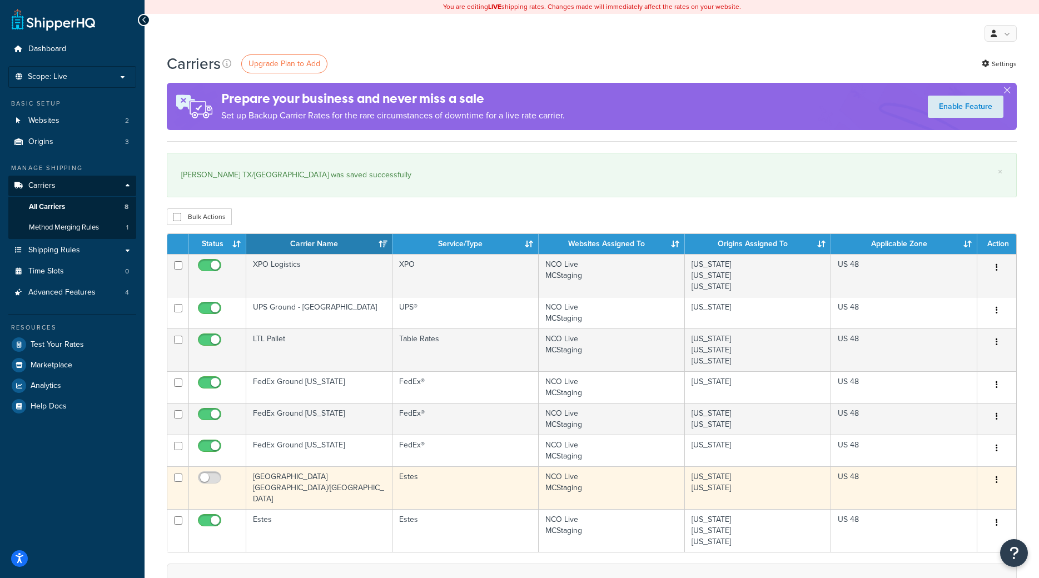
click at [270, 482] on td "[GEOGRAPHIC_DATA] [GEOGRAPHIC_DATA]/[GEOGRAPHIC_DATA]" at bounding box center [319, 488] width 146 height 43
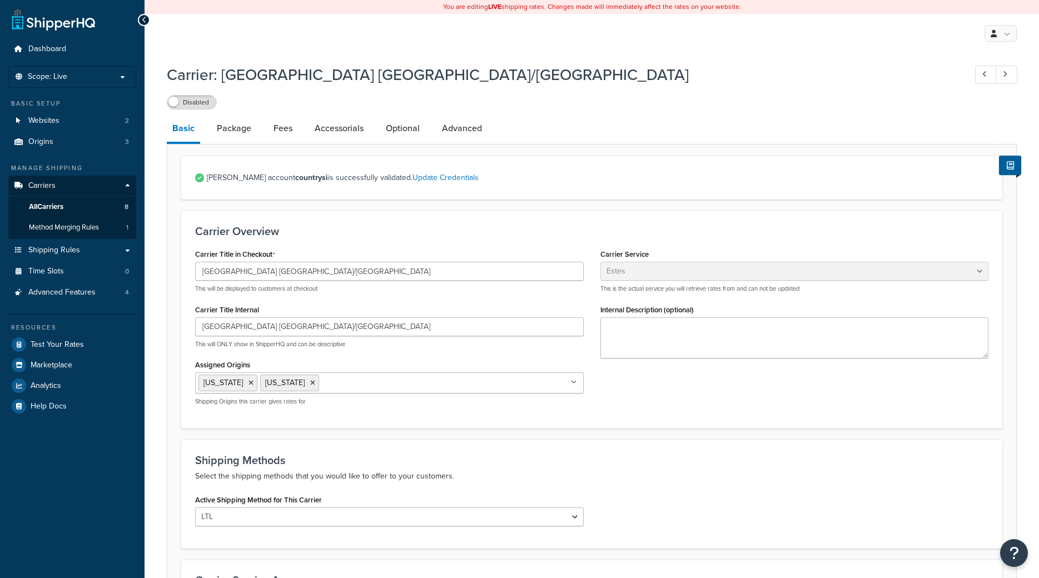
select select "estesFreight"
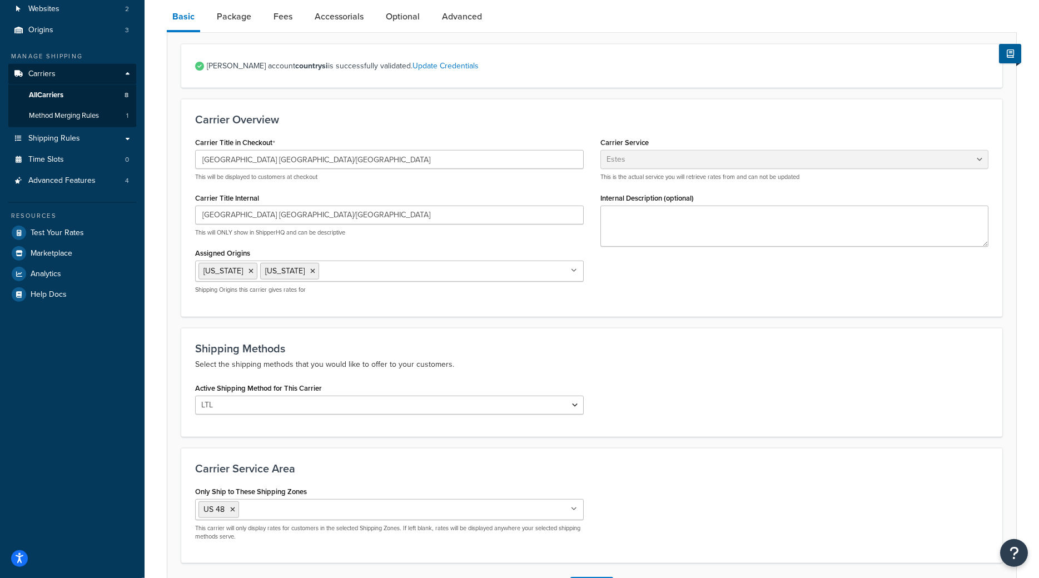
scroll to position [29, 0]
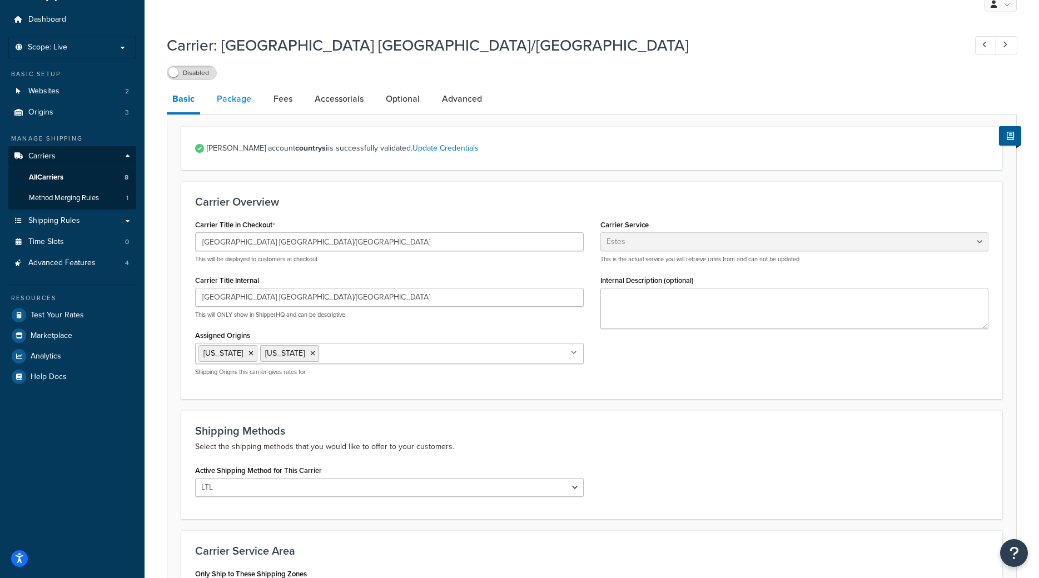
click at [238, 100] on link "Package" at bounding box center [234, 99] width 46 height 27
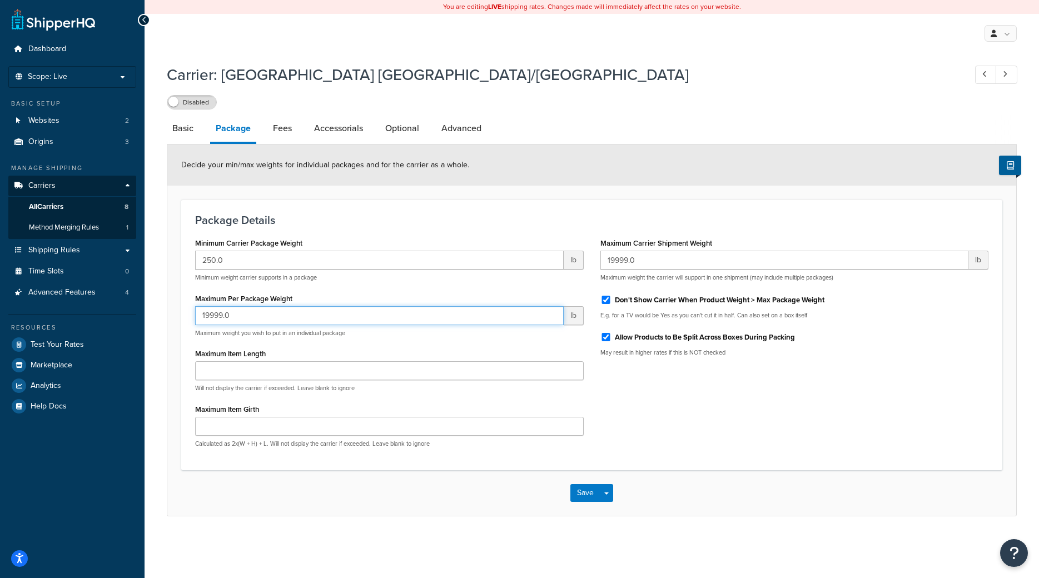
drag, startPoint x: 245, startPoint y: 321, endPoint x: 112, endPoint y: 310, distance: 132.9
click at [195, 310] on input "19999.0" at bounding box center [379, 315] width 369 height 19
type input "2320.0"
drag, startPoint x: 676, startPoint y: 268, endPoint x: 527, endPoint y: 253, distance: 149.3
click at [601, 253] on input "19999.0" at bounding box center [785, 260] width 369 height 19
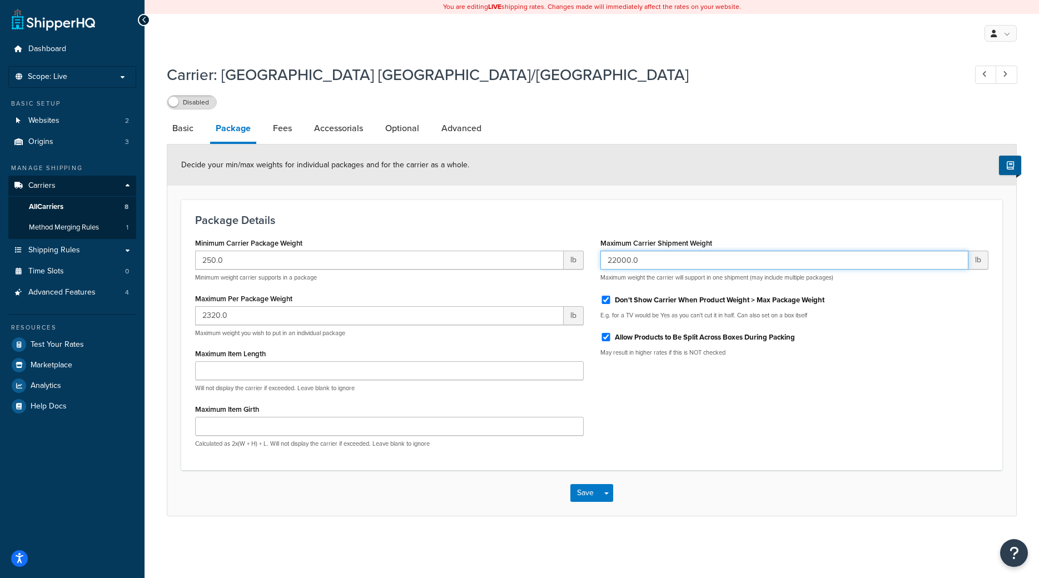
type input "22000.0"
click at [606, 296] on div "Don't Show Carrier When Product Weight > Max Package Weight" at bounding box center [795, 299] width 389 height 17
click at [605, 304] on input "Don't Show Carrier When Product Weight > Max Package Weight" at bounding box center [606, 300] width 11 height 8
checkbox input "false"
click at [605, 337] on input "Allow Products to Be Split Across Boxes During Packing" at bounding box center [606, 337] width 11 height 8
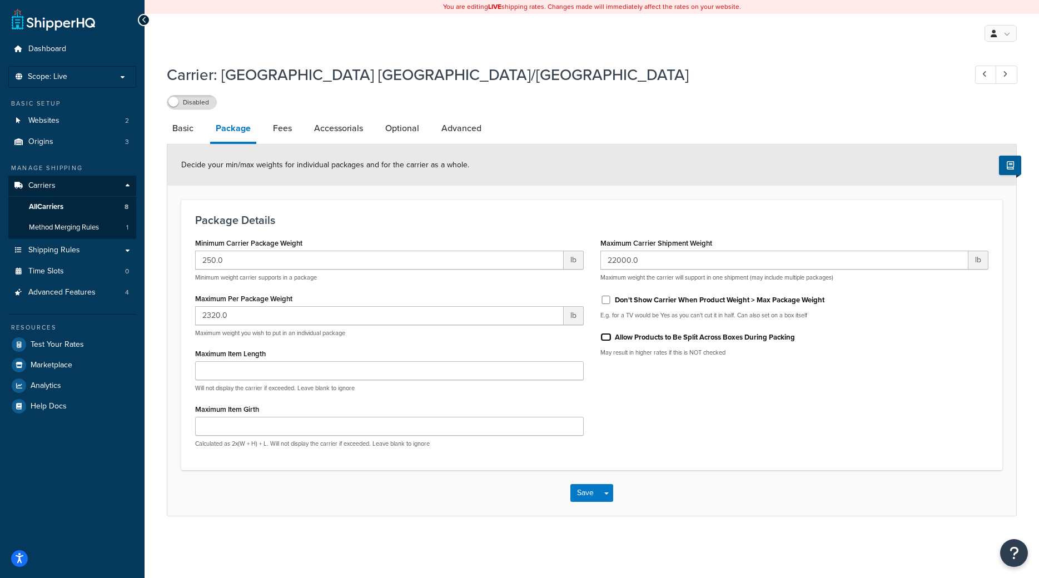
checkbox input "false"
click at [276, 131] on link "Fees" at bounding box center [283, 128] width 30 height 27
select select "AFTER"
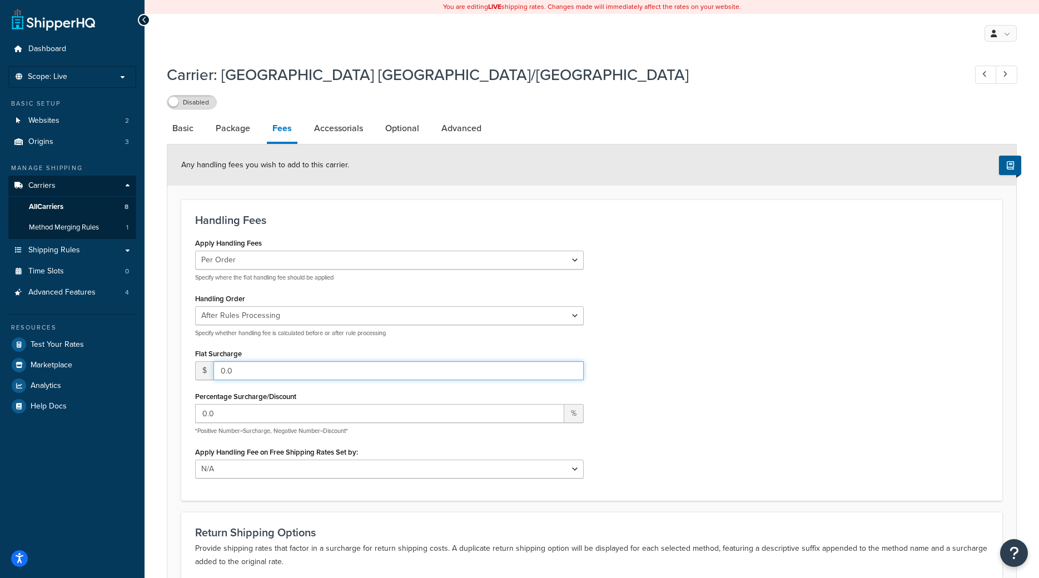
drag, startPoint x: 249, startPoint y: 374, endPoint x: 148, endPoint y: 355, distance: 102.4
click at [214, 362] on input "0.0" at bounding box center [399, 371] width 370 height 19
type input "50"
click at [195, 251] on select "Per Order Per Item Per Package" at bounding box center [389, 260] width 389 height 19
select select "package"
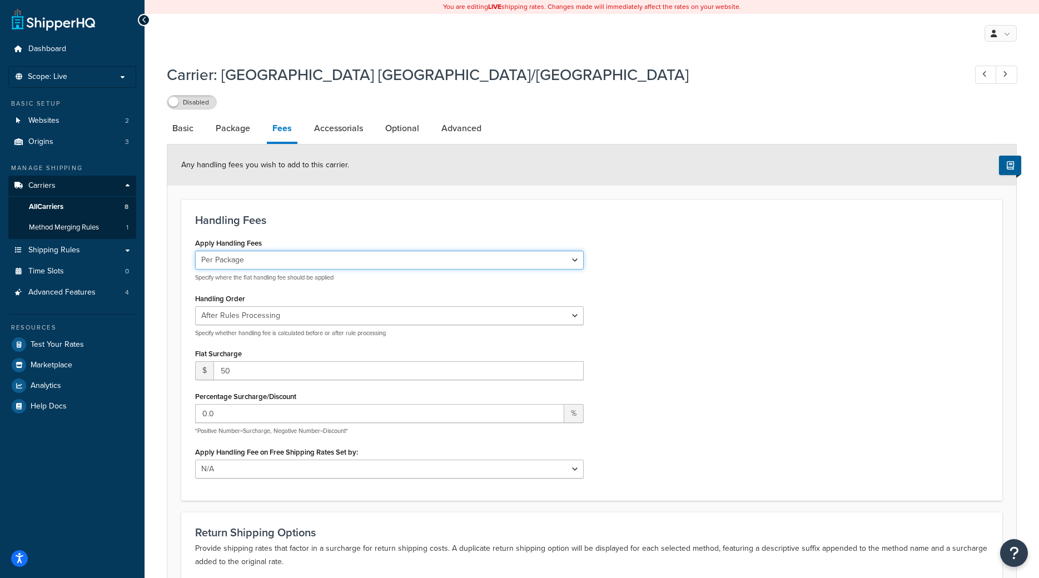
click option "Per Package" at bounding box center [0, 0] width 0 height 0
click at [328, 131] on link "Accessorials" at bounding box center [339, 128] width 60 height 27
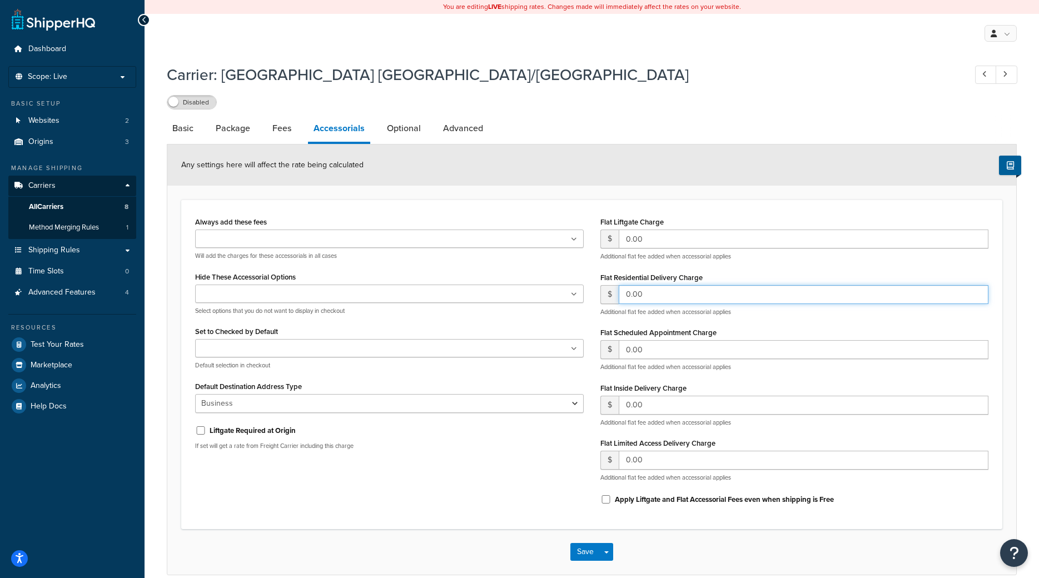
drag, startPoint x: 649, startPoint y: 294, endPoint x: 527, endPoint y: 281, distance: 122.5
click at [619, 285] on input "0.00" at bounding box center [804, 294] width 370 height 19
type input "20.0"
click at [220, 296] on input "Hide These Accessorial Options" at bounding box center [248, 295] width 98 height 12
click at [410, 269] on div "Always add these fees Liftgate Address Type Scheduled Appointment Inside Delive…" at bounding box center [389, 337] width 405 height 247
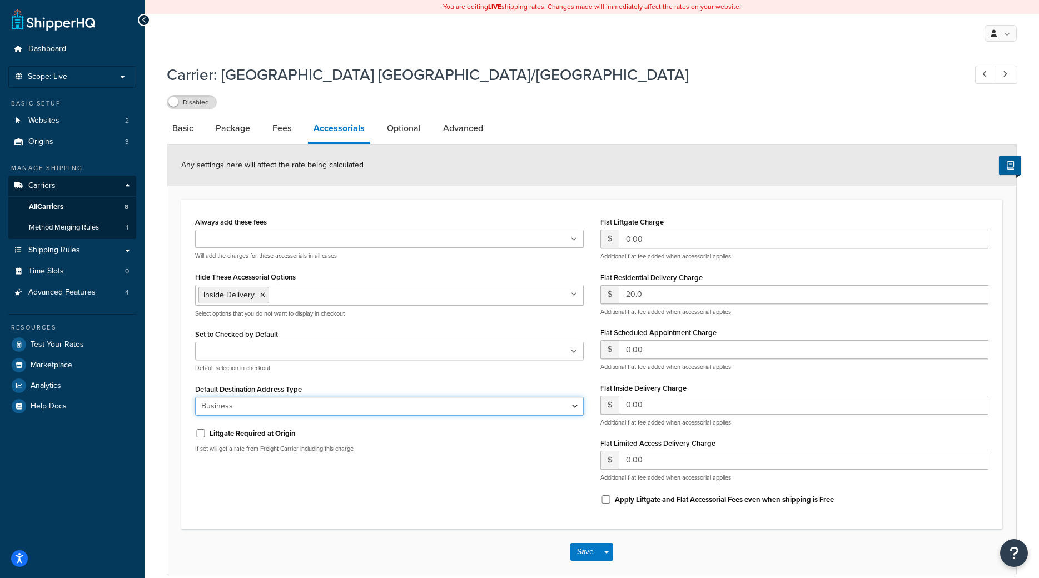
click at [195, 397] on select "Business Residential" at bounding box center [389, 406] width 389 height 19
select select "residential"
click option "Residential" at bounding box center [0, 0] width 0 height 0
click at [407, 131] on link "Optional" at bounding box center [404, 128] width 45 height 27
select select "55"
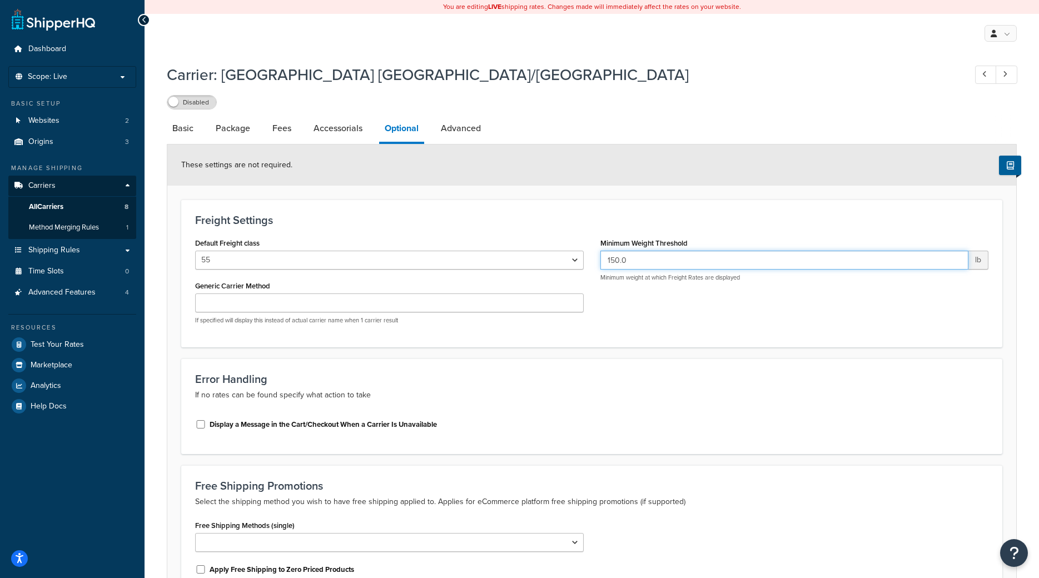
drag, startPoint x: 635, startPoint y: 261, endPoint x: 527, endPoint y: 231, distance: 112.5
click at [601, 251] on input "150.0" at bounding box center [785, 260] width 369 height 19
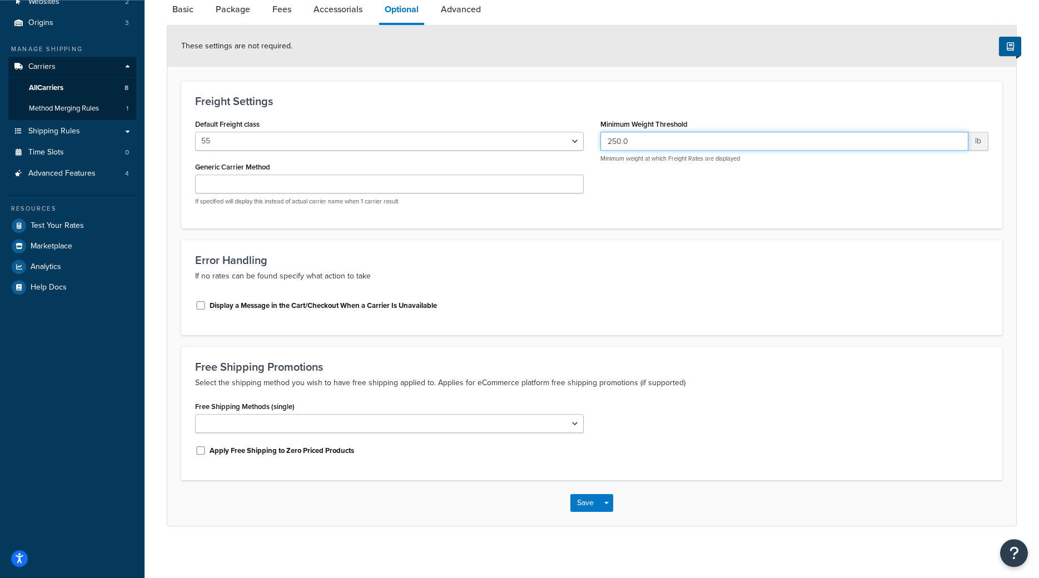
scroll to position [123, 0]
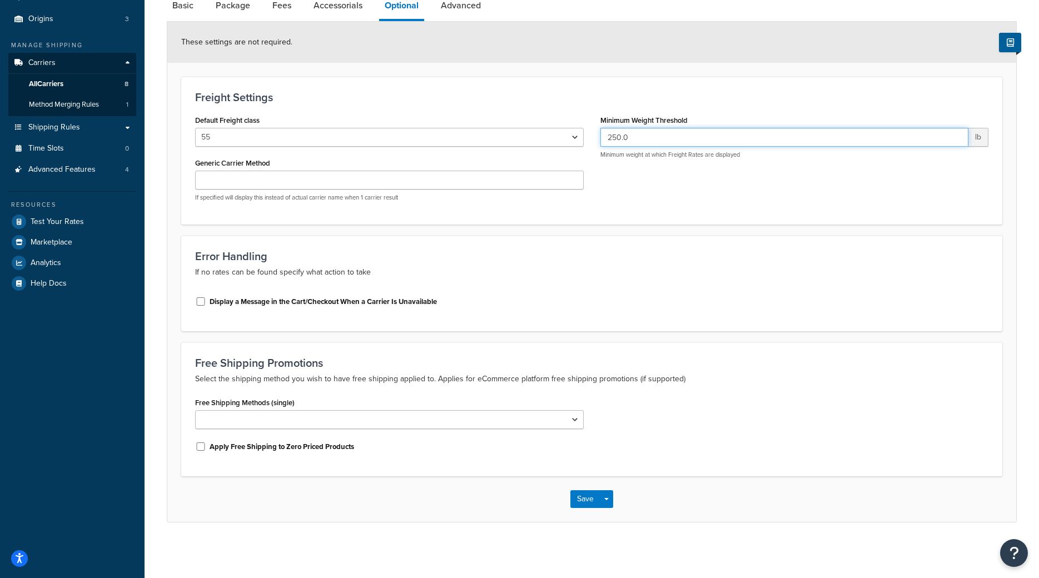
type input "250.0"
click at [477, 6] on link "Advanced" at bounding box center [460, 5] width 51 height 27
select select "false"
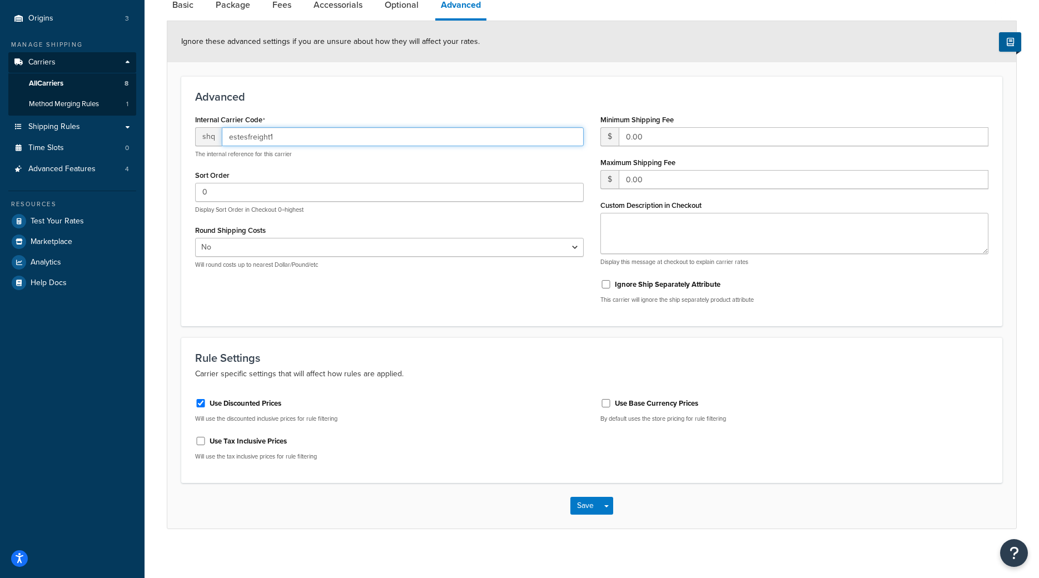
click at [288, 143] on input "estesfreight1" at bounding box center [403, 136] width 362 height 19
type input "estesfreight1"
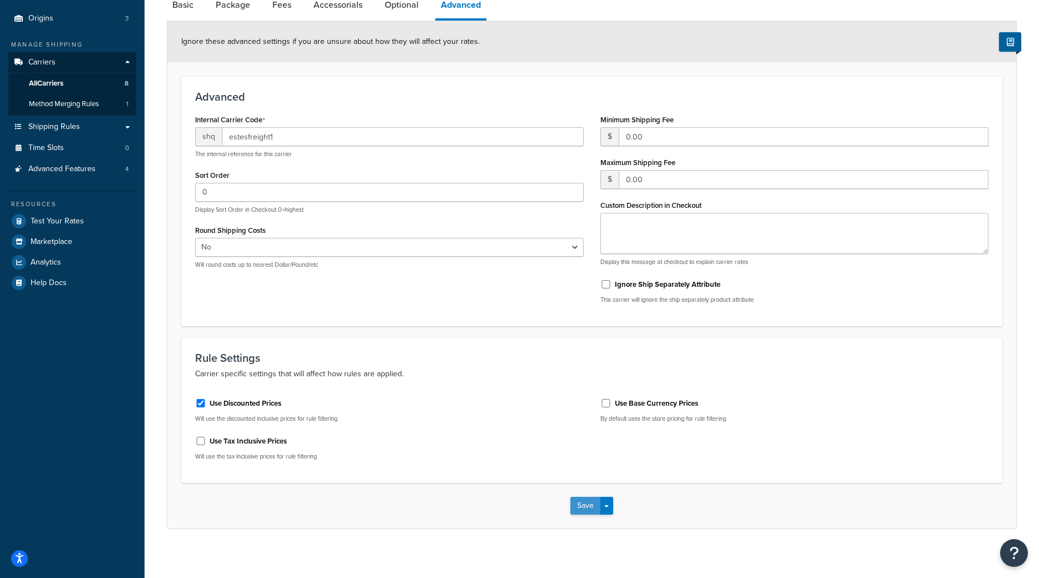
click at [581, 504] on button "Save" at bounding box center [586, 506] width 30 height 18
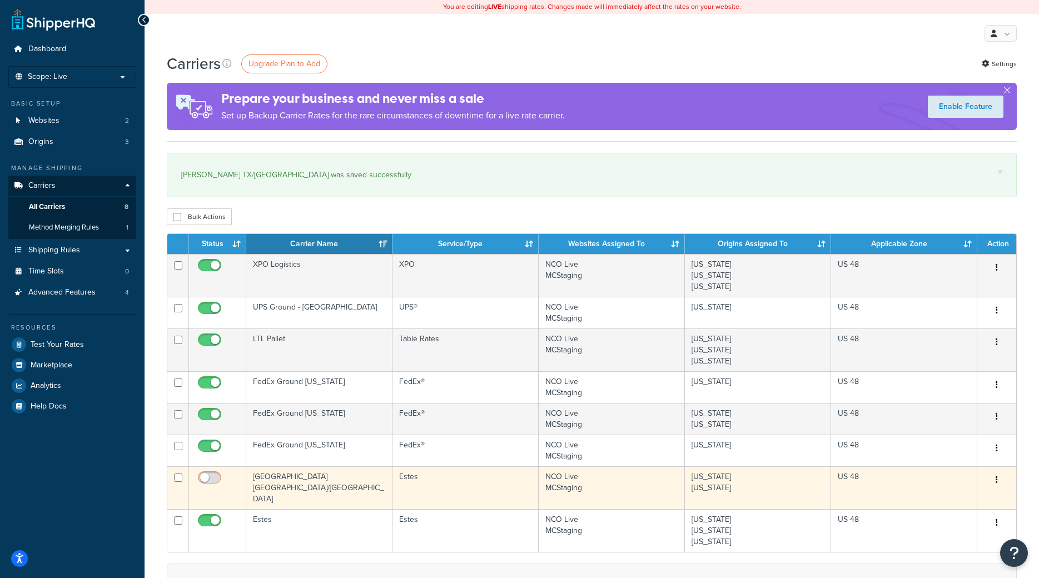
click at [214, 477] on input "checkbox" at bounding box center [211, 481] width 31 height 14
checkbox input "true"
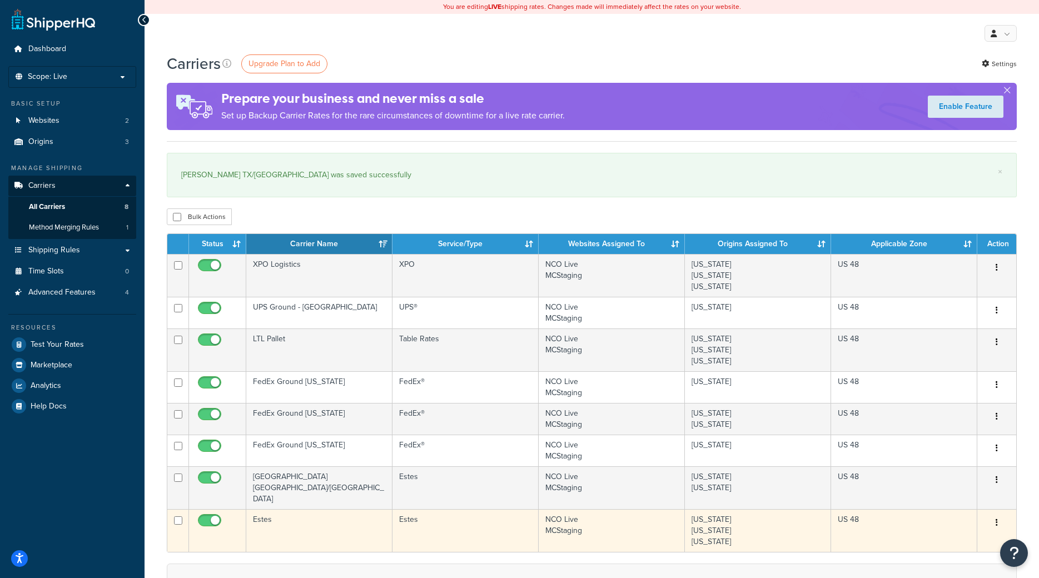
click at [277, 512] on td "Estes" at bounding box center [319, 530] width 146 height 43
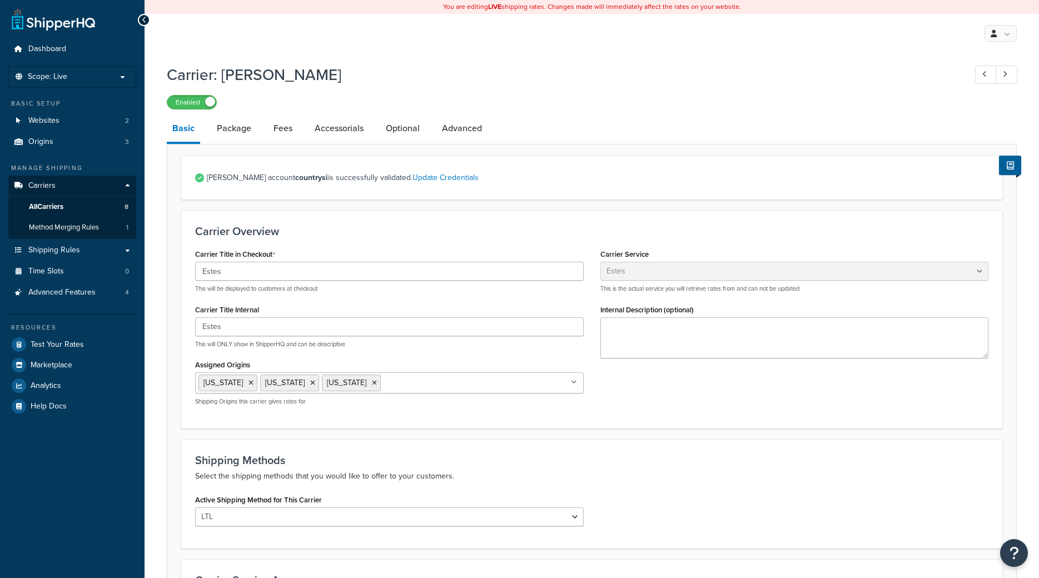
select select "estesFreight"
click at [261, 272] on input "Estes" at bounding box center [389, 271] width 389 height 19
type input "Estes VA"
click at [310, 383] on icon at bounding box center [312, 383] width 5 height 7
click at [310, 381] on icon at bounding box center [312, 383] width 5 height 7
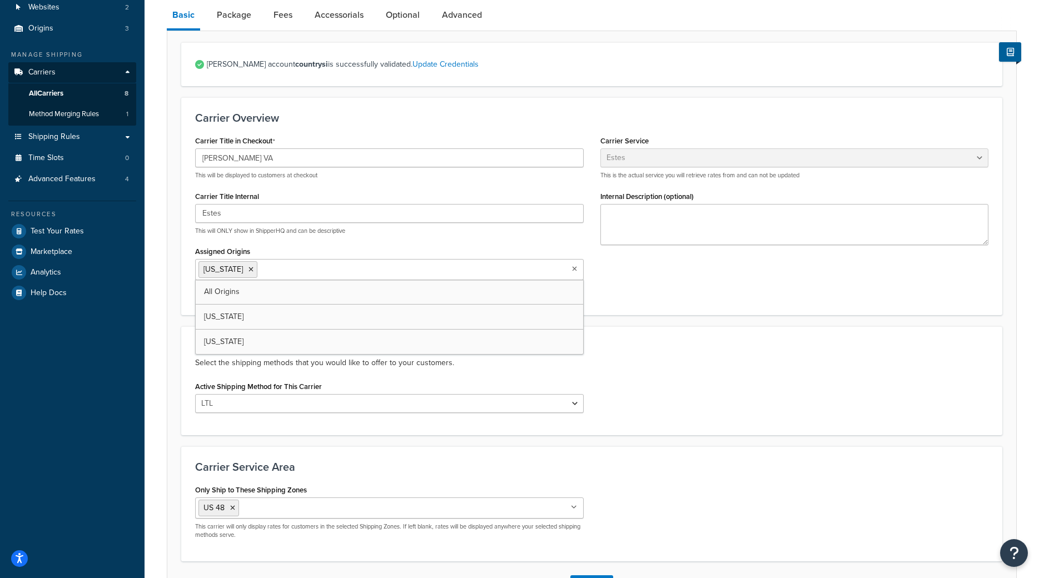
scroll to position [200, 0]
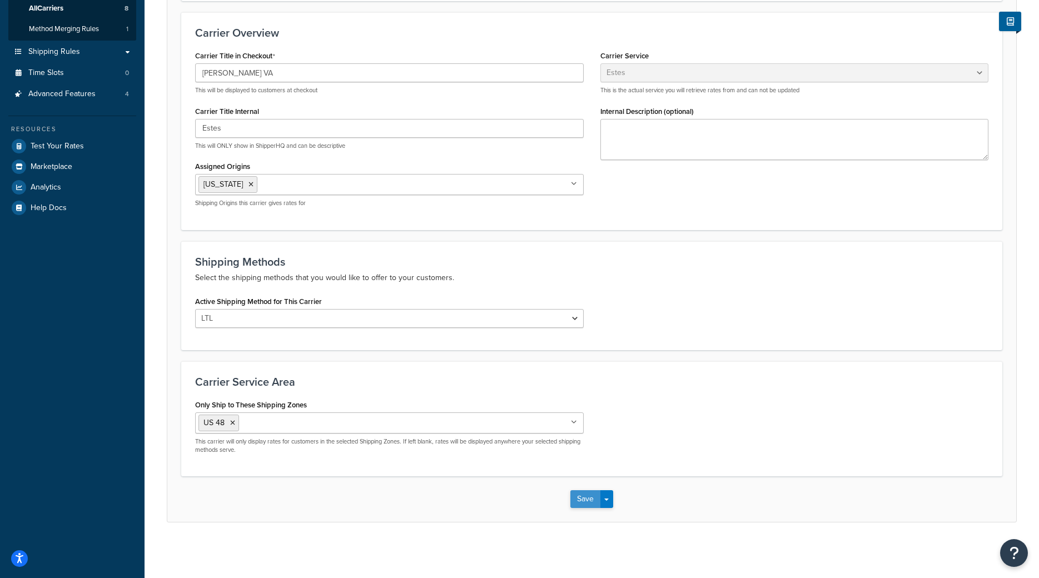
click at [582, 499] on button "Save" at bounding box center [586, 500] width 30 height 18
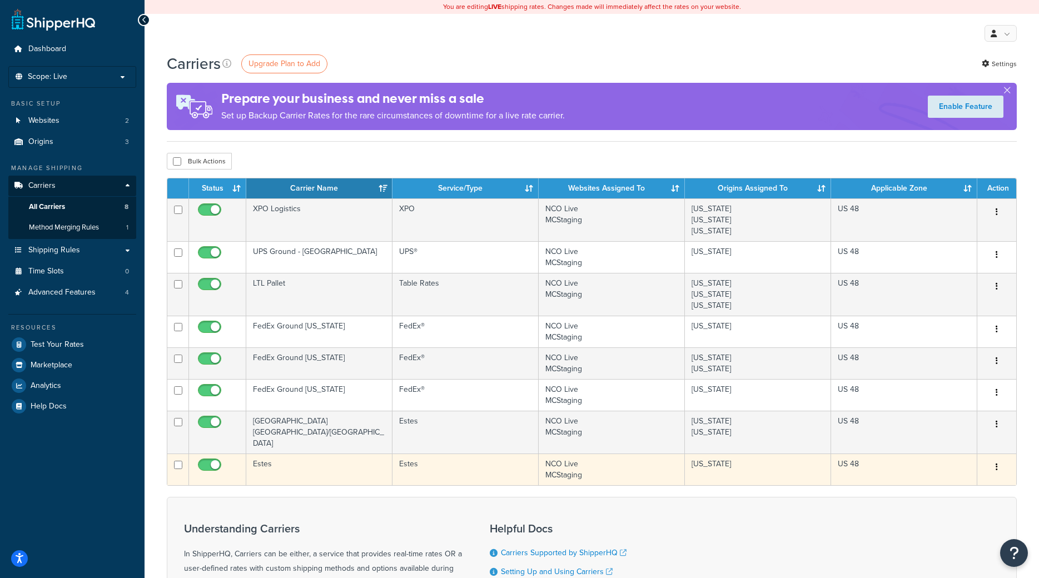
click at [283, 454] on td "Estes" at bounding box center [319, 470] width 146 height 32
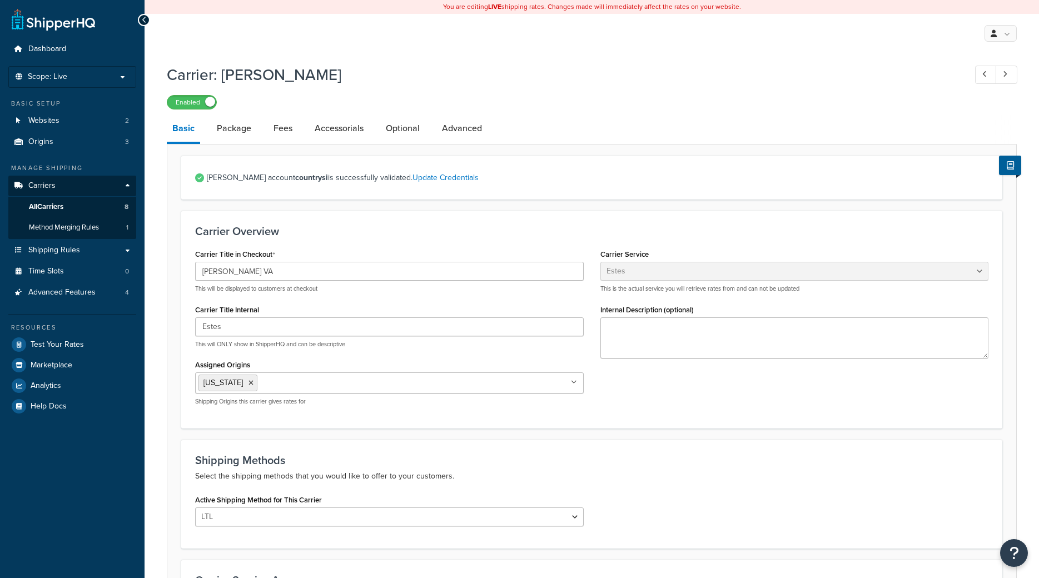
select select "estesFreight"
click at [230, 326] on input "Estes" at bounding box center [389, 327] width 389 height 19
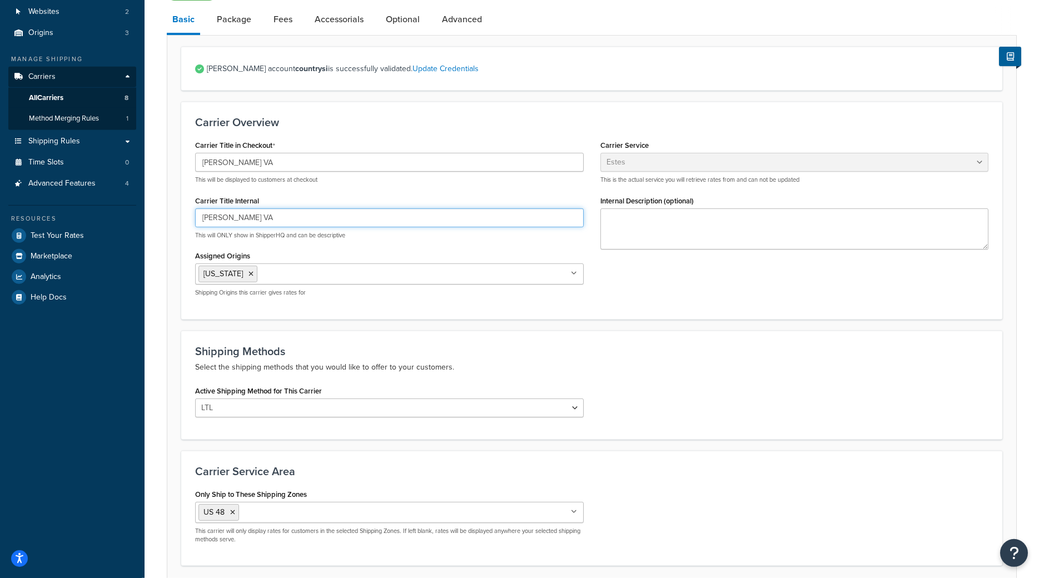
scroll to position [170, 0]
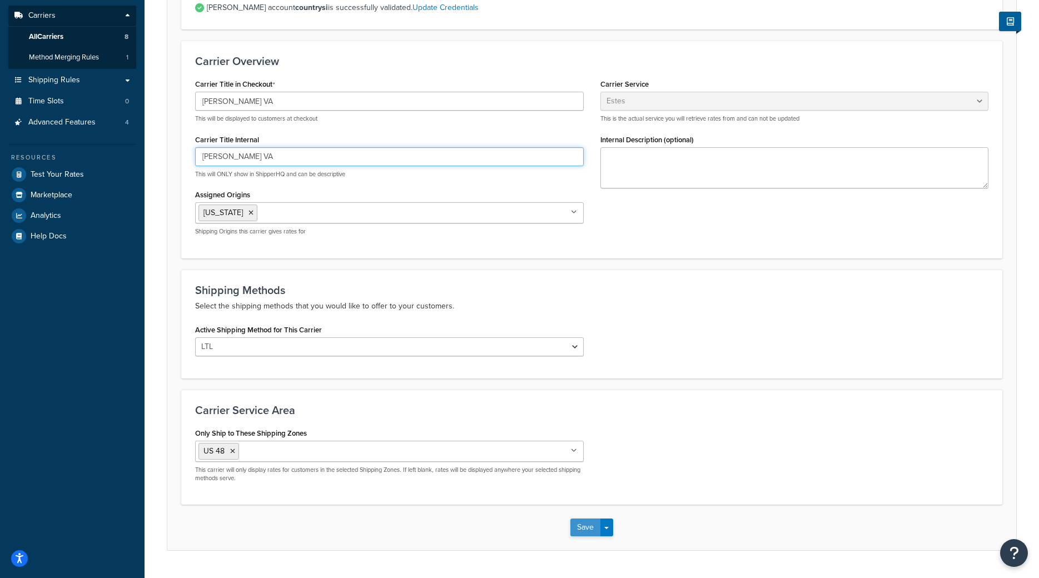
type input "[PERSON_NAME] VA"
click at [588, 525] on button "Save" at bounding box center [586, 528] width 30 height 18
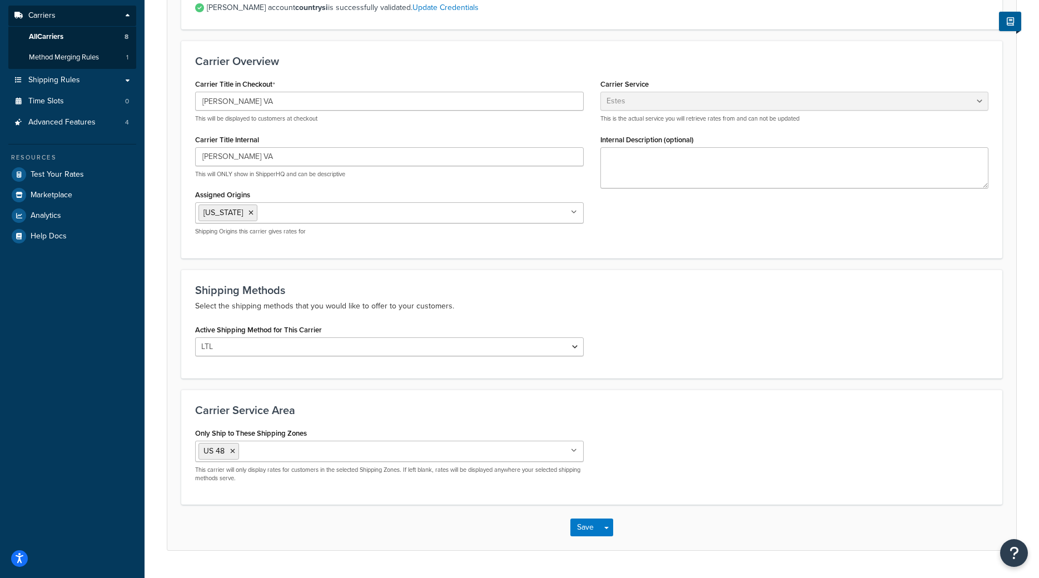
scroll to position [0, 0]
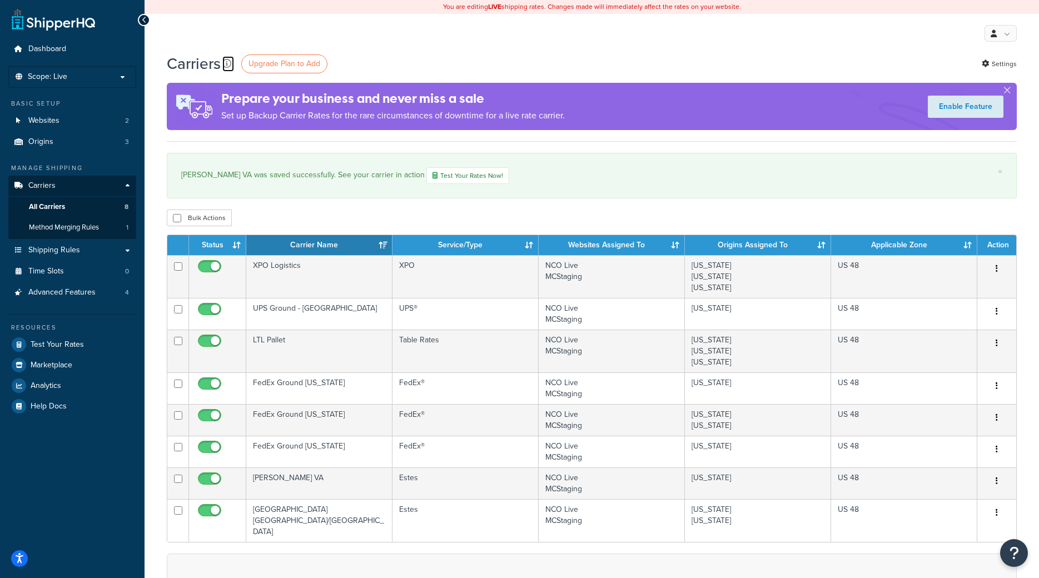
click at [227, 64] on icon at bounding box center [226, 63] width 9 height 9
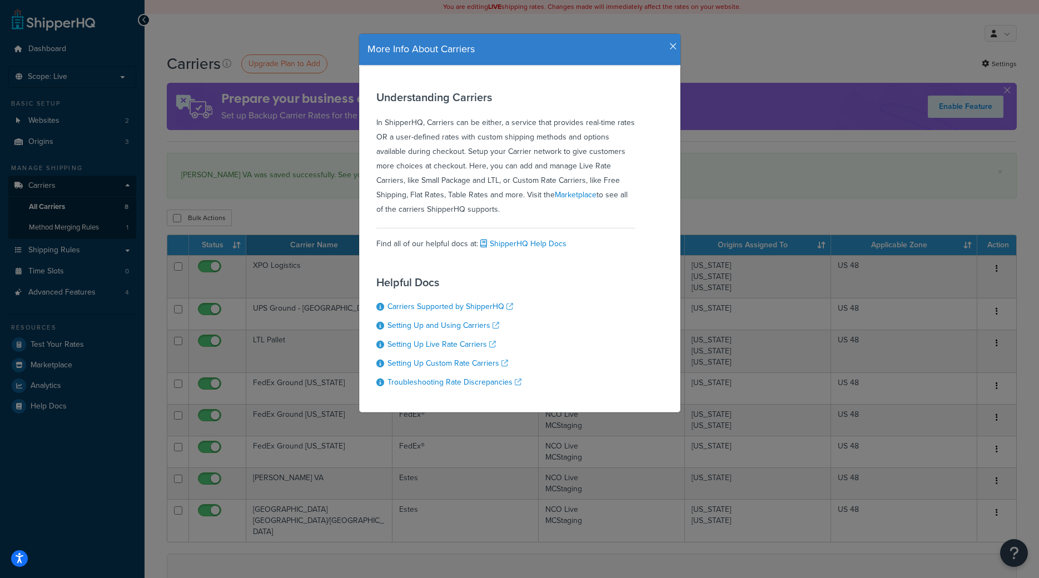
click at [676, 46] on icon "button" at bounding box center [674, 47] width 8 height 10
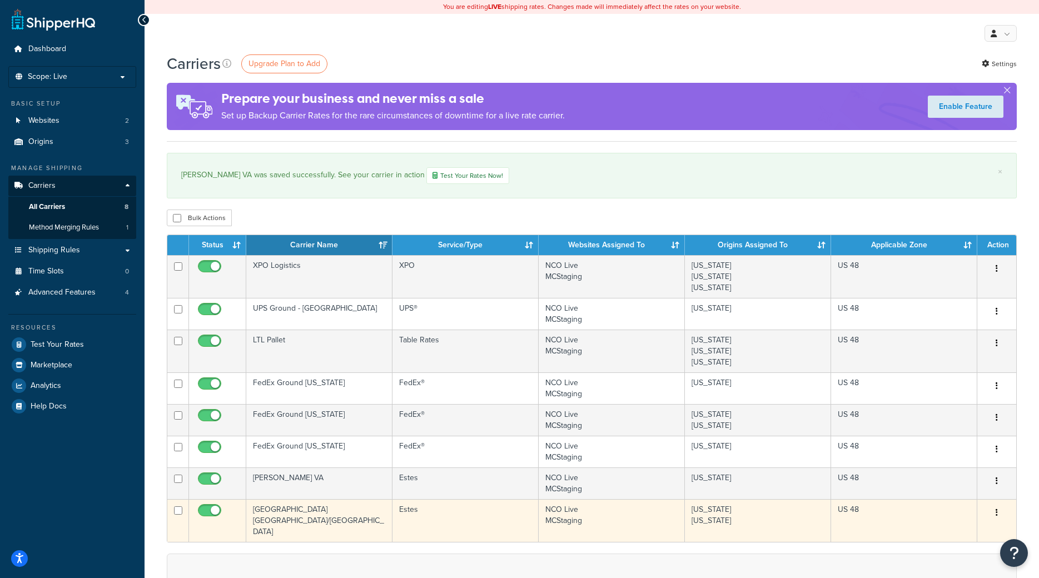
click at [304, 510] on td "[GEOGRAPHIC_DATA] [GEOGRAPHIC_DATA]/[GEOGRAPHIC_DATA]" at bounding box center [319, 520] width 146 height 43
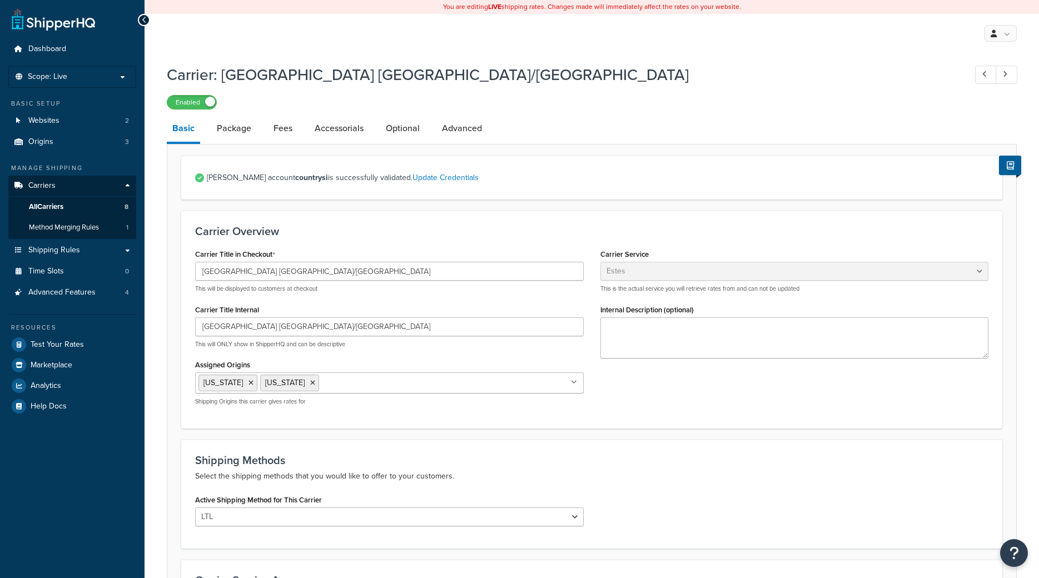
select select "estesFreight"
